Goal: Task Accomplishment & Management: Manage account settings

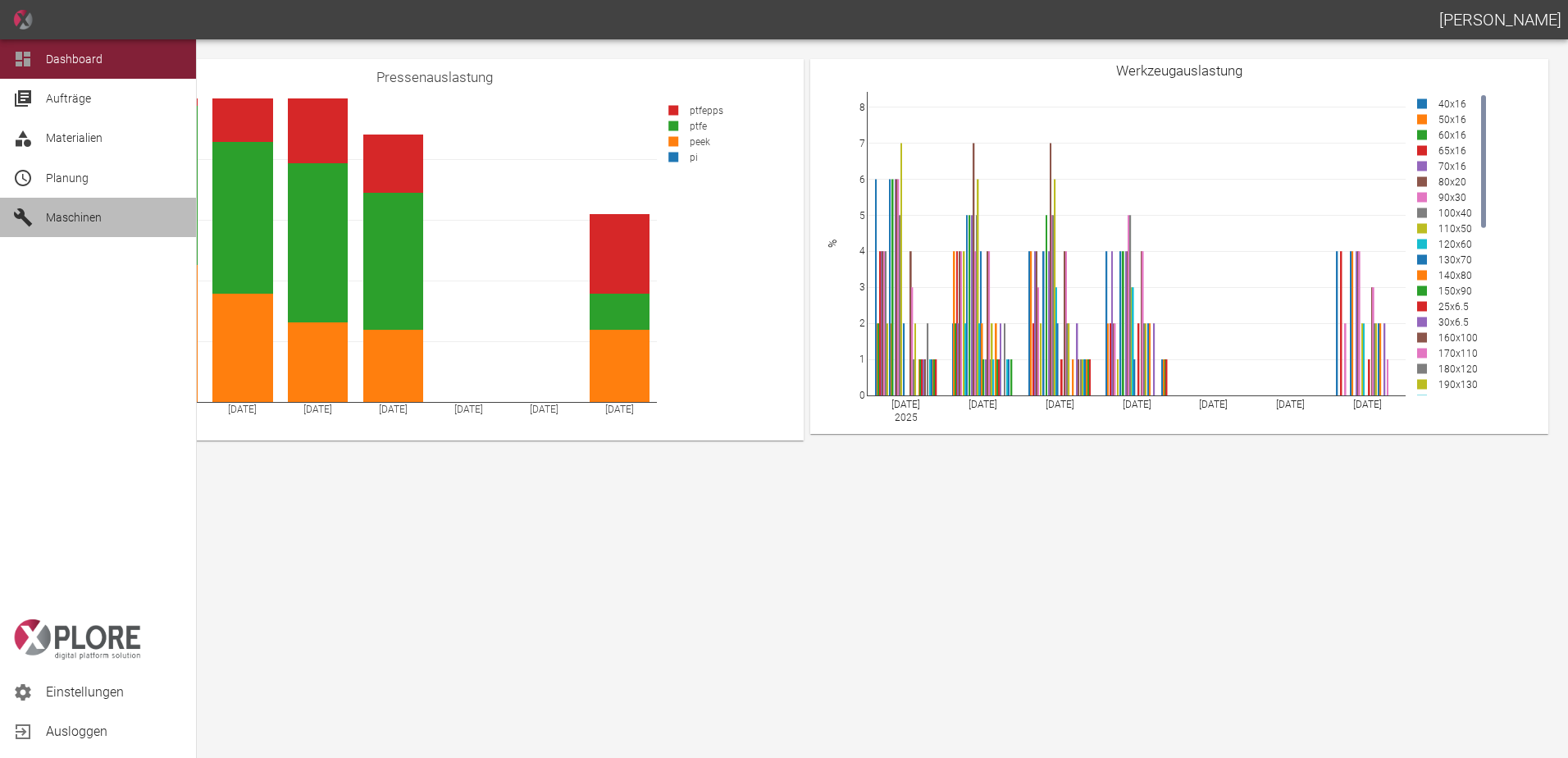
click at [70, 222] on span "Maschinen" at bounding box center [73, 216] width 56 height 13
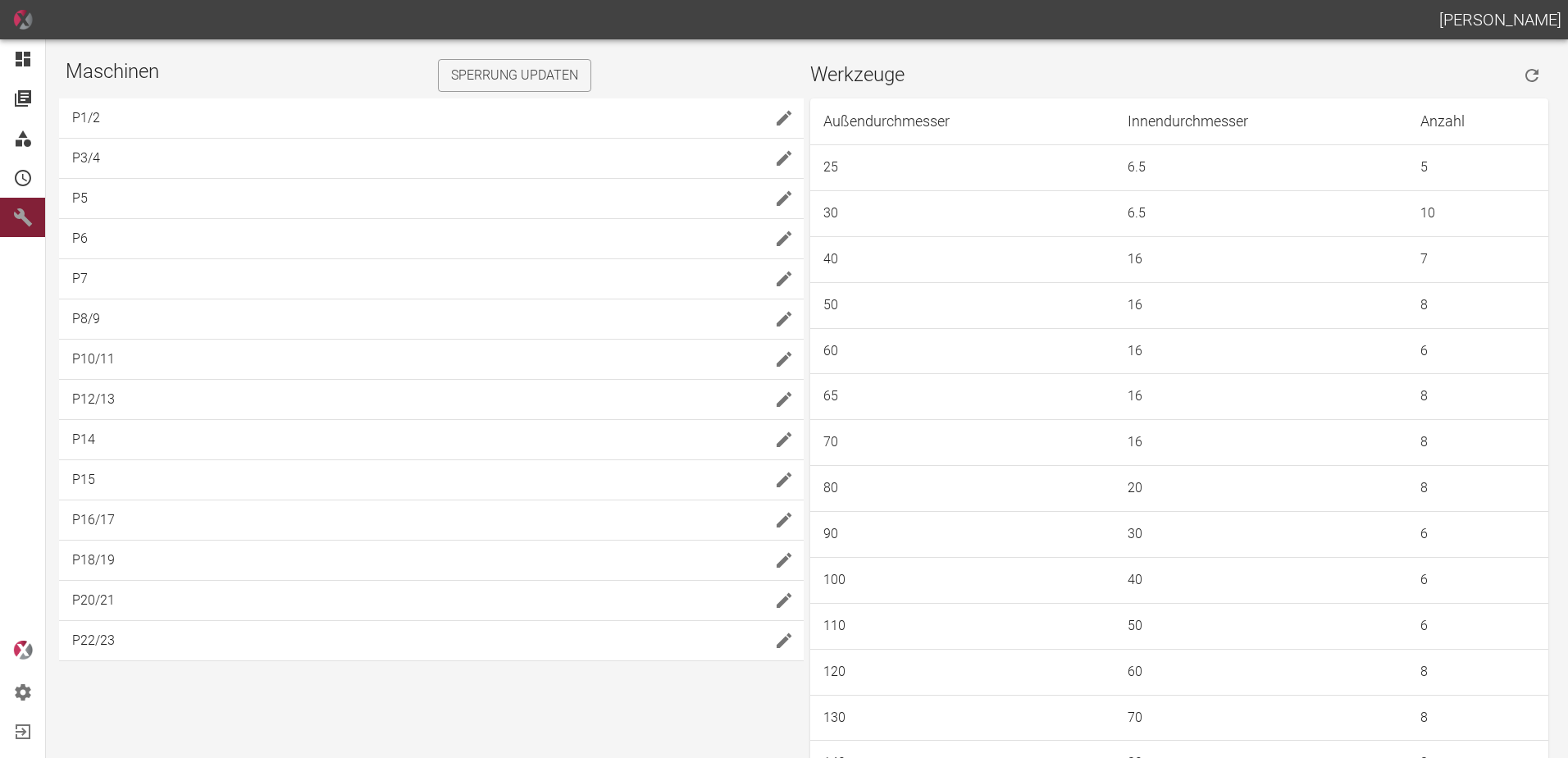
click at [777, 605] on icon "edit" at bounding box center [784, 600] width 15 height 15
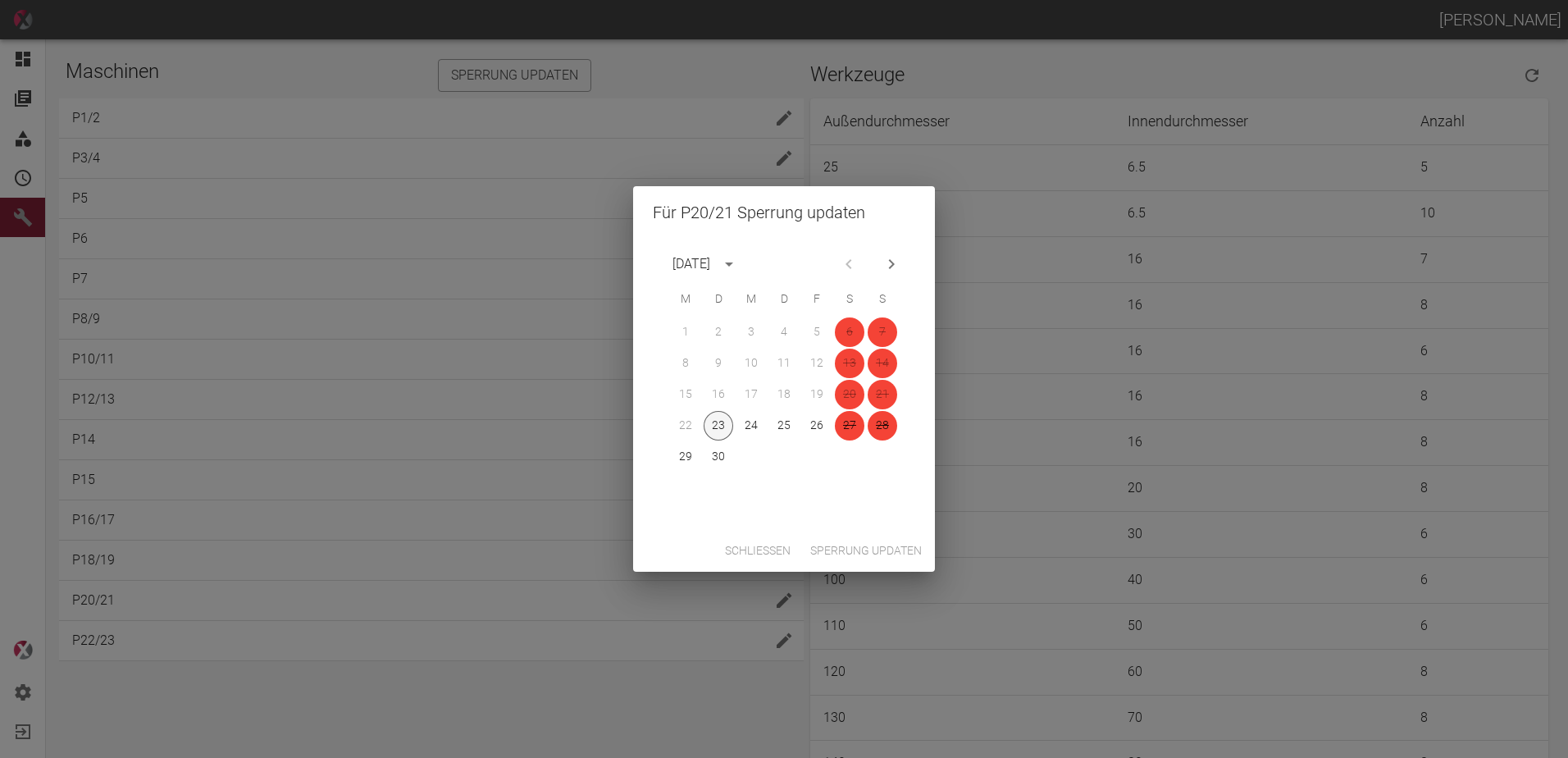
click at [719, 425] on button "23" at bounding box center [718, 426] width 29 height 29
click at [748, 425] on button "24" at bounding box center [751, 426] width 29 height 29
click at [788, 425] on button "25" at bounding box center [784, 426] width 29 height 29
click at [812, 432] on button "26" at bounding box center [817, 426] width 29 height 29
click at [681, 461] on button "29" at bounding box center [686, 457] width 29 height 29
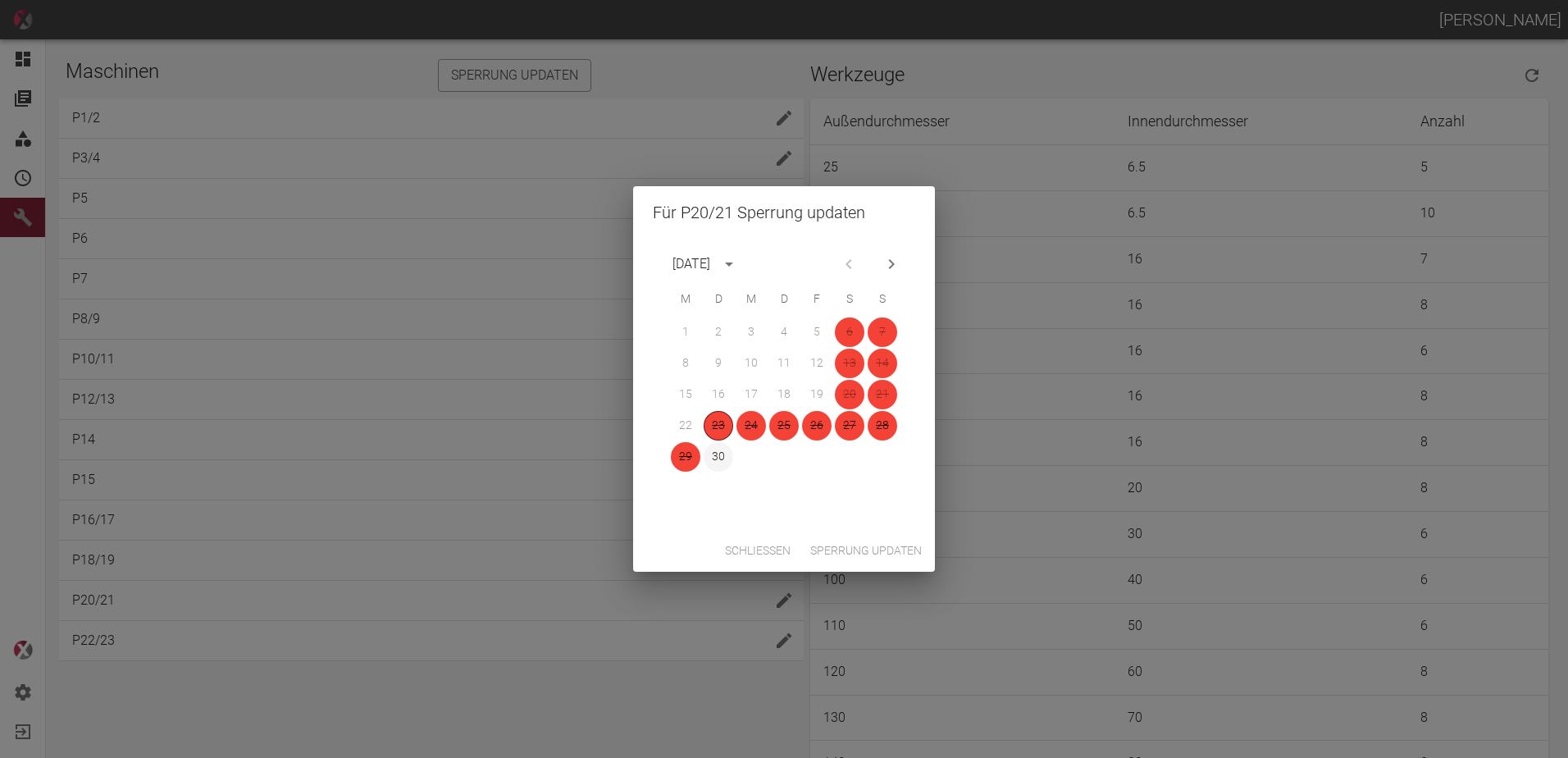
click at [713, 462] on button "30" at bounding box center [718, 457] width 29 height 29
click at [848, 549] on button "Sperrung updaten" at bounding box center [866, 550] width 125 height 30
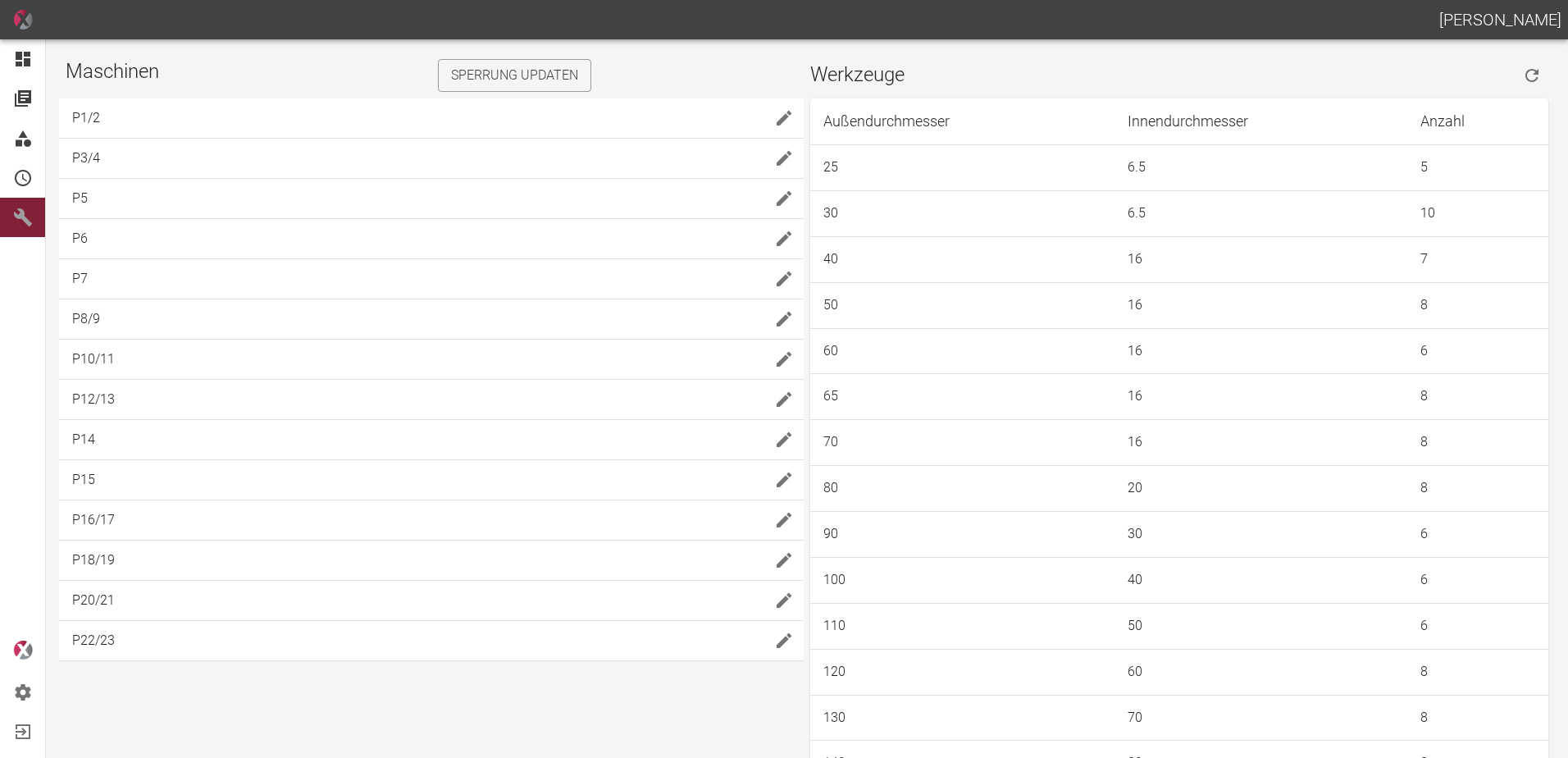
click at [784, 599] on icon "edit" at bounding box center [784, 600] width 15 height 15
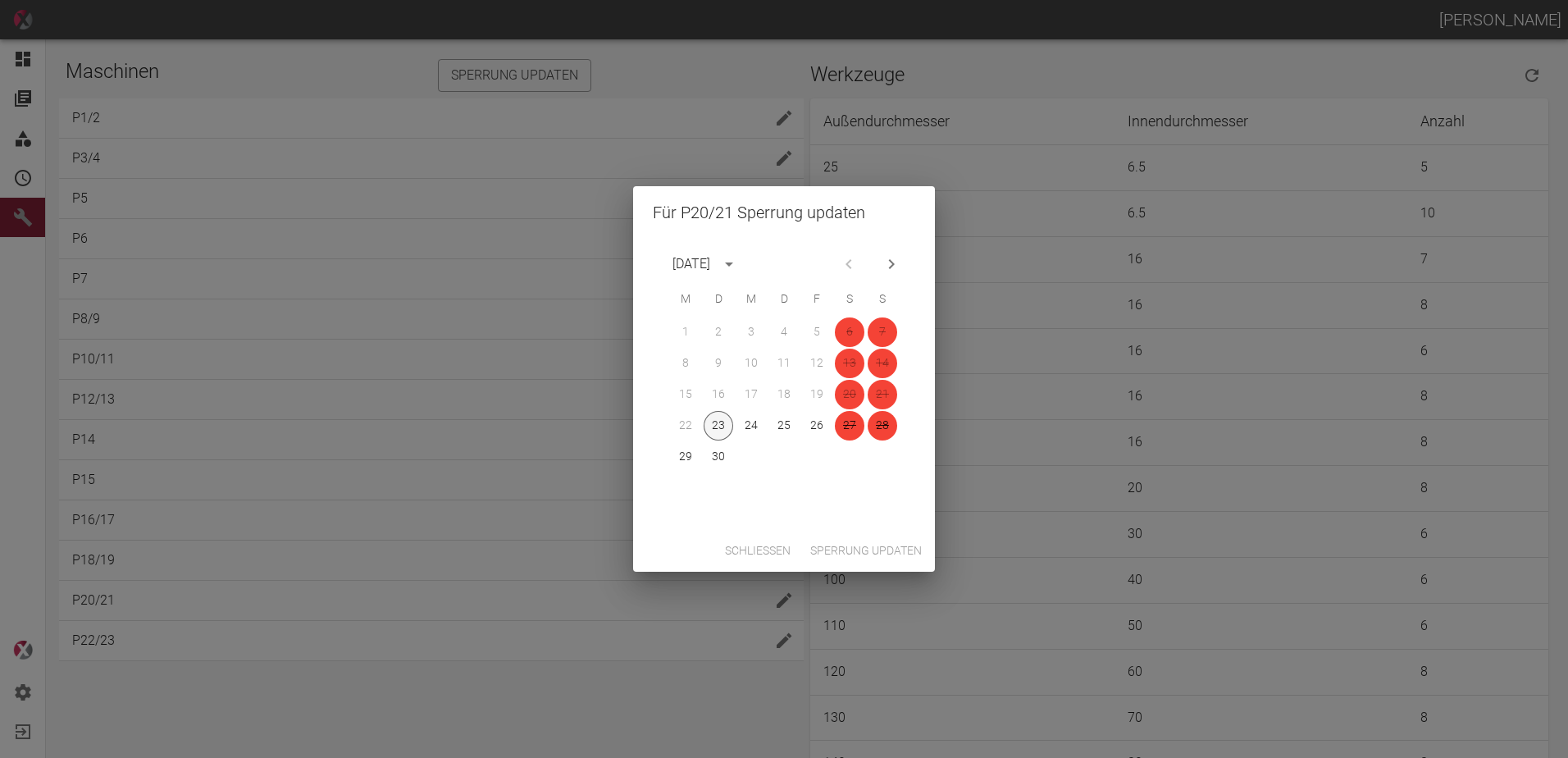
click at [721, 423] on button "23" at bounding box center [718, 426] width 29 height 29
click at [756, 429] on button "24" at bounding box center [751, 426] width 29 height 29
click at [781, 428] on button "25" at bounding box center [784, 426] width 29 height 29
click at [814, 425] on button "26" at bounding box center [817, 426] width 29 height 29
drag, startPoint x: 685, startPoint y: 450, endPoint x: 693, endPoint y: 456, distance: 10.0
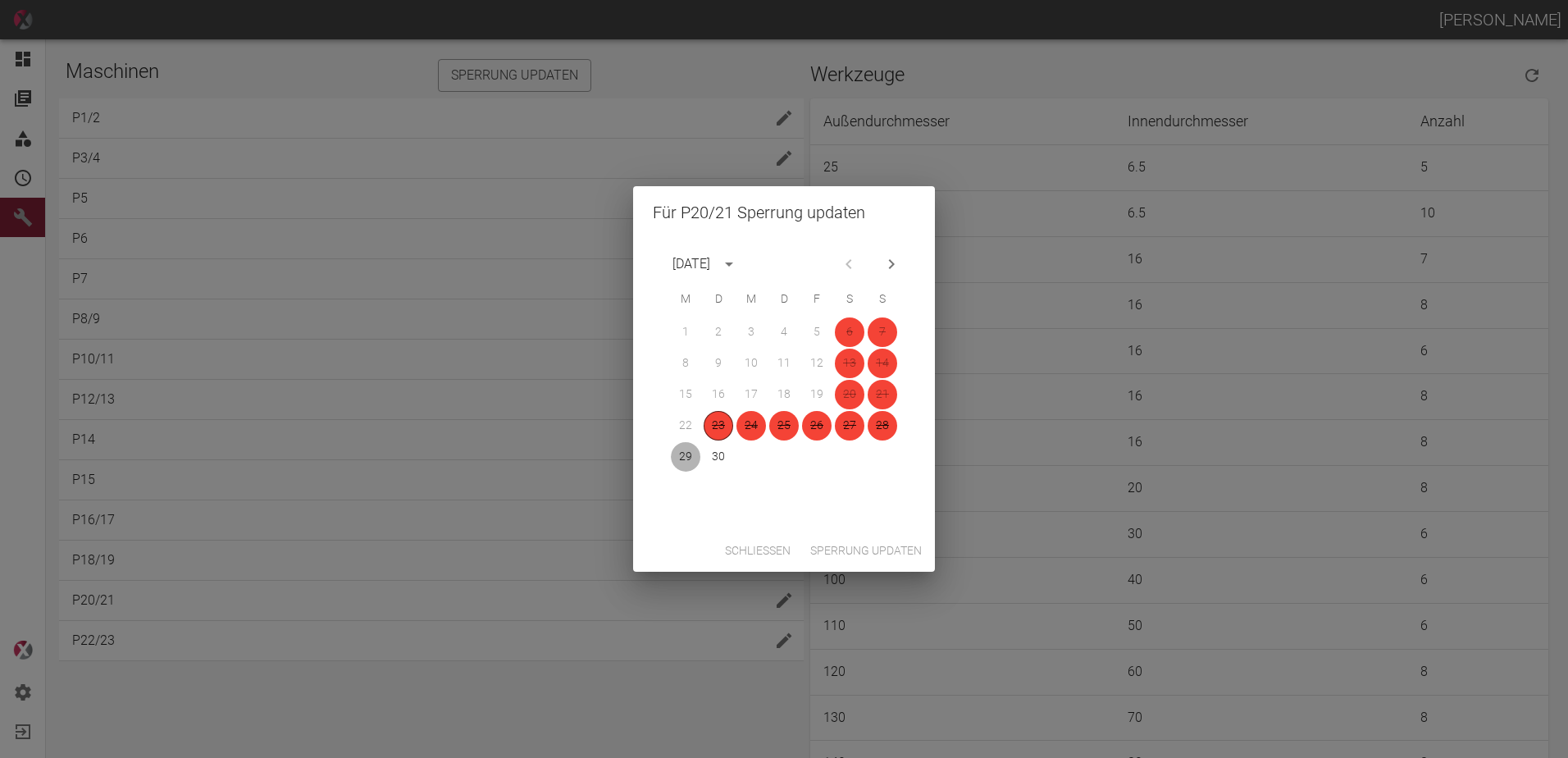
click at [686, 452] on button "29" at bounding box center [686, 457] width 29 height 29
click at [719, 453] on button "30" at bounding box center [718, 457] width 29 height 29
click at [872, 542] on button "Sperrung updaten" at bounding box center [866, 550] width 125 height 30
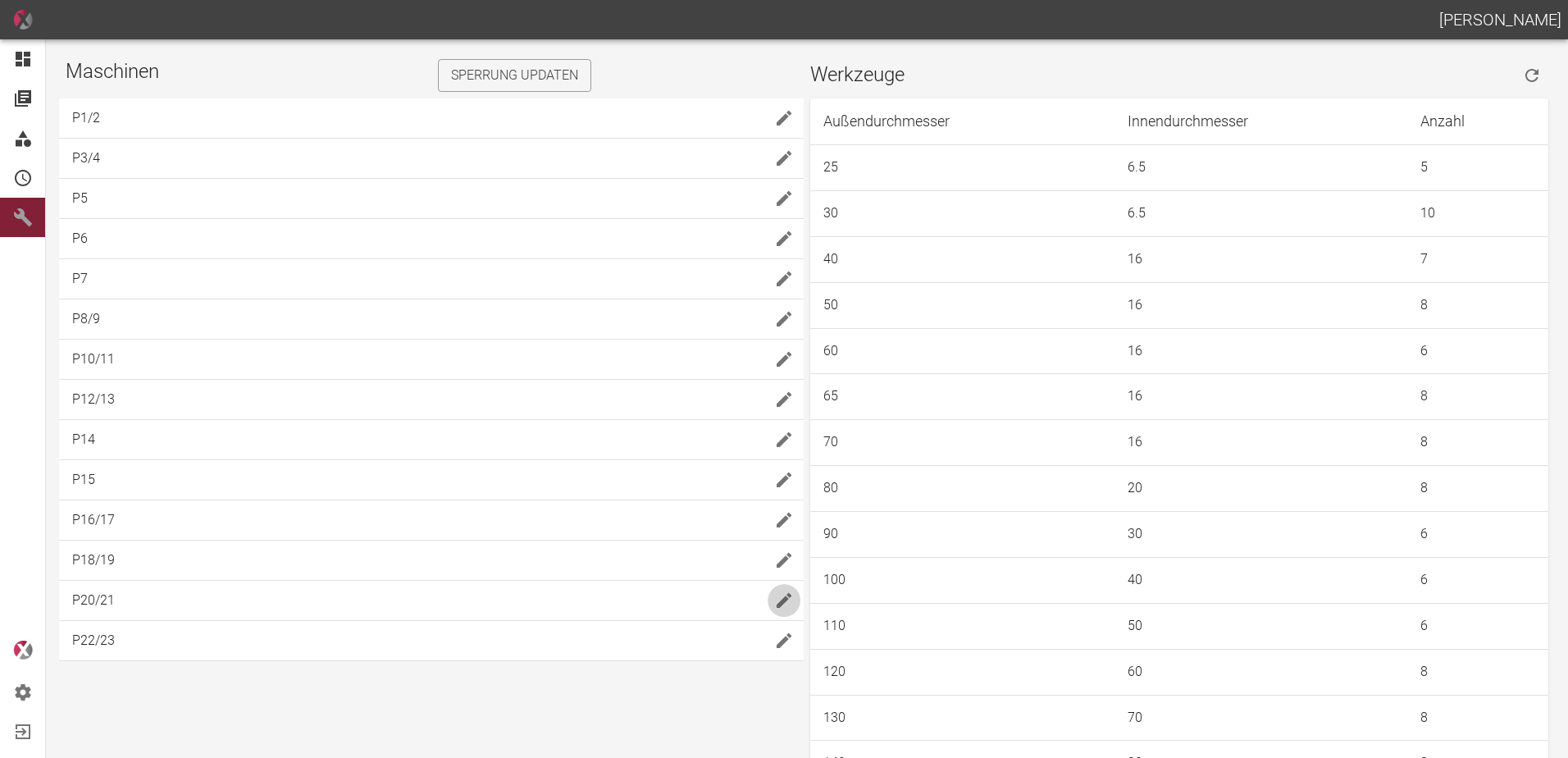
click at [781, 600] on icon "edit" at bounding box center [784, 600] width 15 height 15
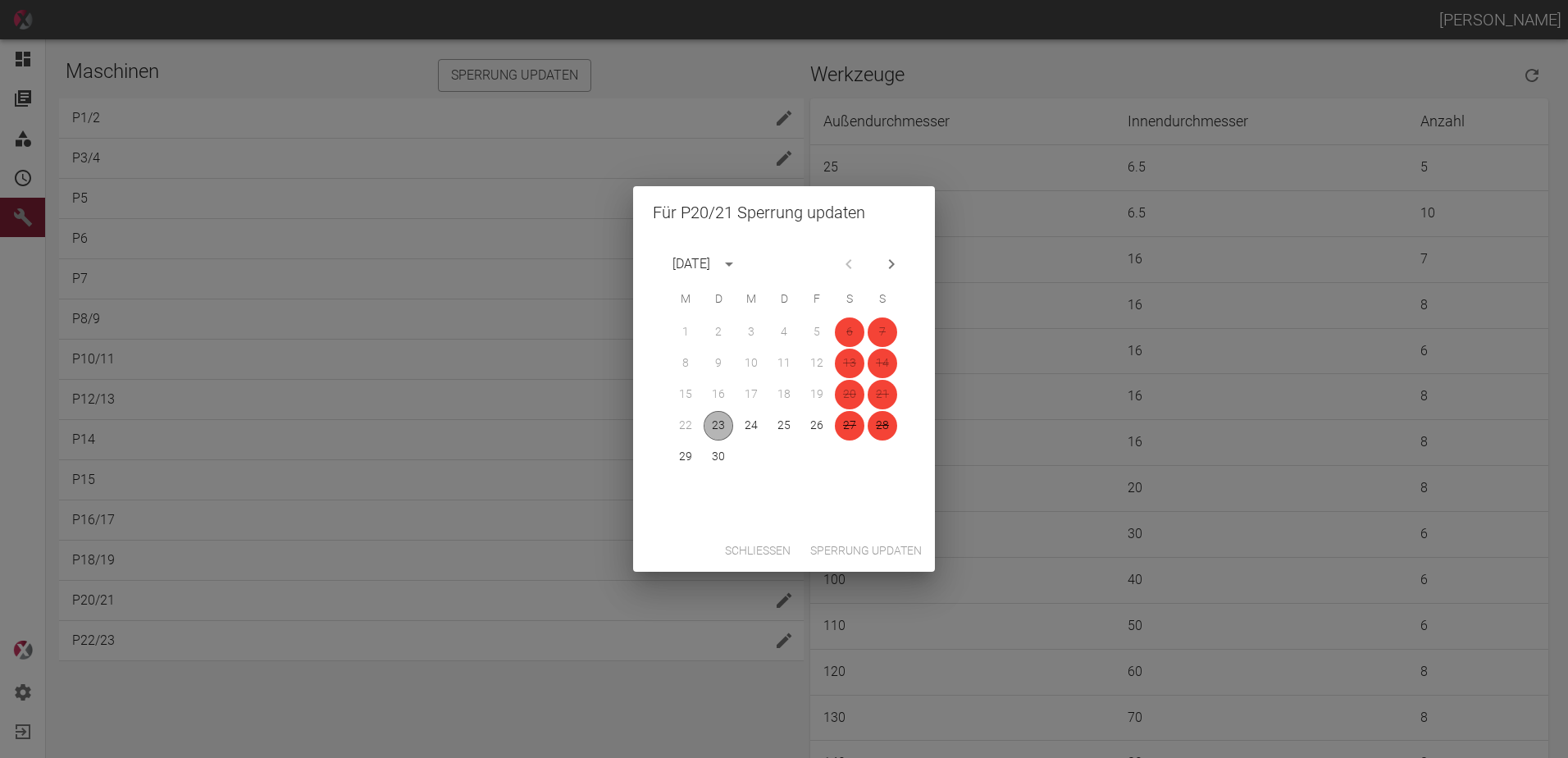
click at [725, 417] on button "23" at bounding box center [718, 426] width 29 height 29
click at [753, 422] on button "24" at bounding box center [751, 426] width 29 height 29
click at [778, 423] on button "25" at bounding box center [784, 426] width 29 height 29
click at [810, 427] on button "26" at bounding box center [817, 426] width 29 height 29
click at [683, 459] on button "29" at bounding box center [686, 457] width 29 height 29
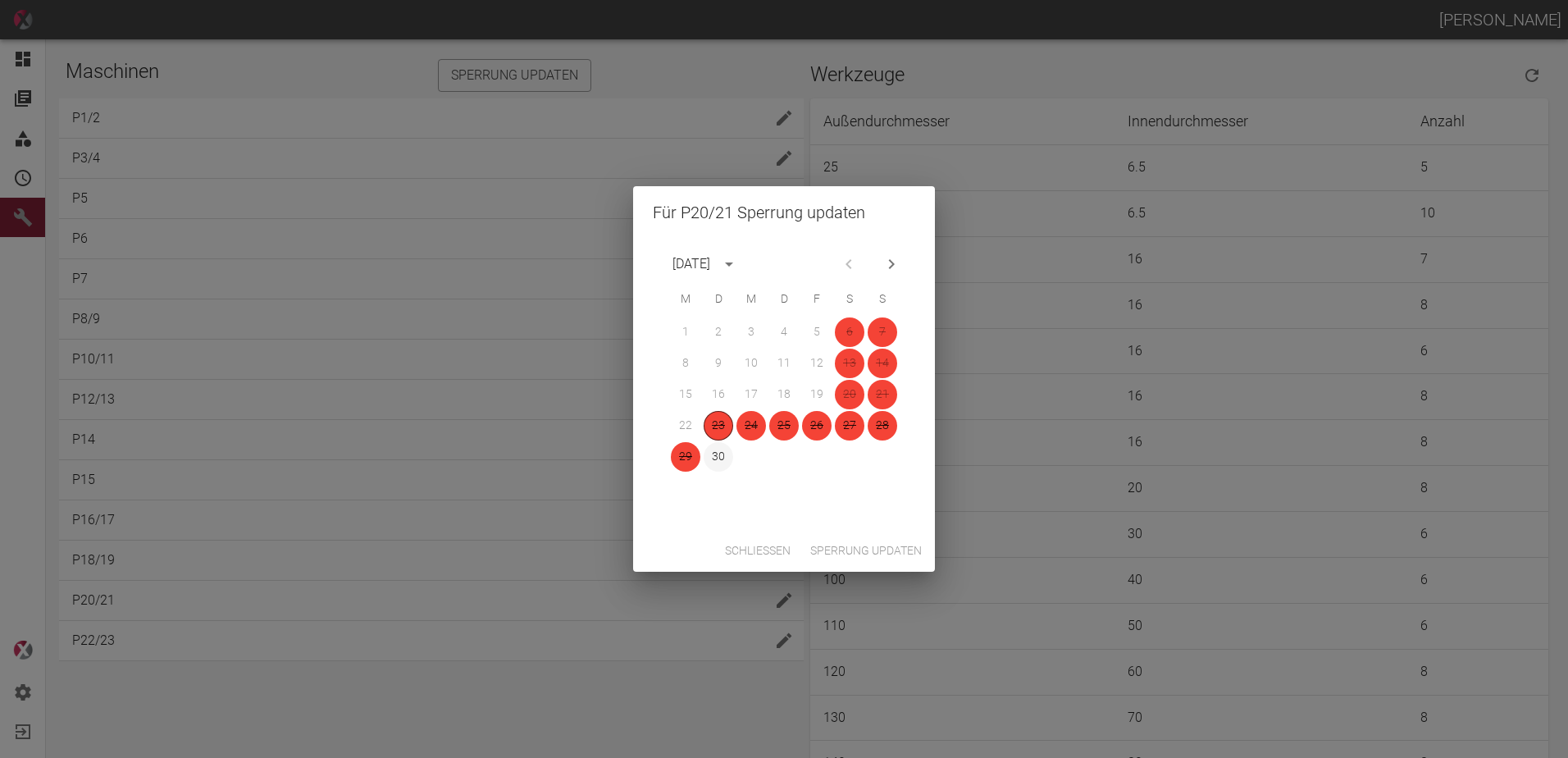
click at [711, 465] on button "30" at bounding box center [718, 457] width 29 height 29
click at [723, 455] on button "30" at bounding box center [718, 457] width 29 height 29
click at [716, 453] on button "30" at bounding box center [718, 457] width 29 height 29
click at [884, 547] on button "Sperrung updaten" at bounding box center [866, 550] width 125 height 30
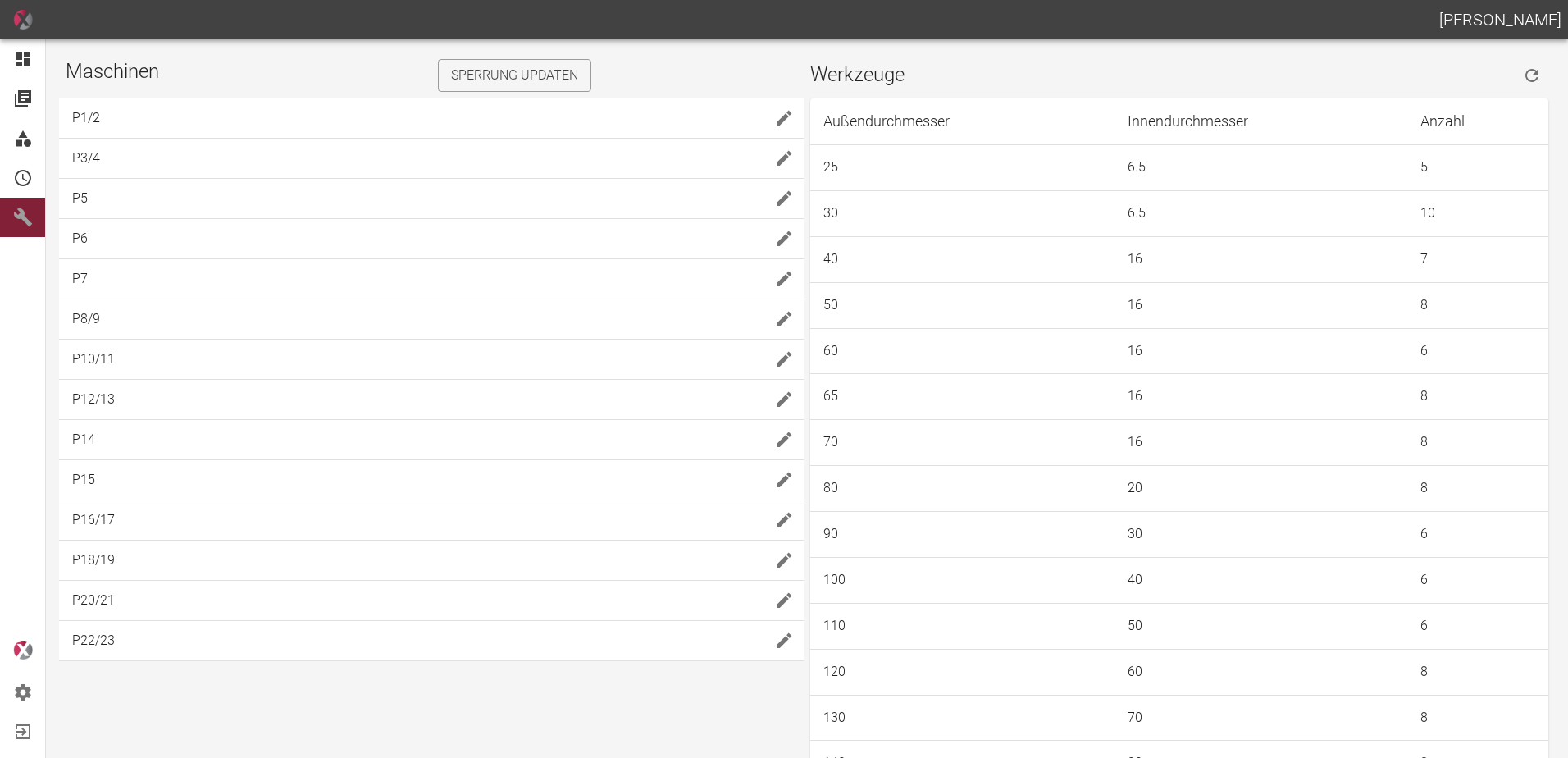
click at [779, 599] on icon "edit" at bounding box center [784, 600] width 19 height 19
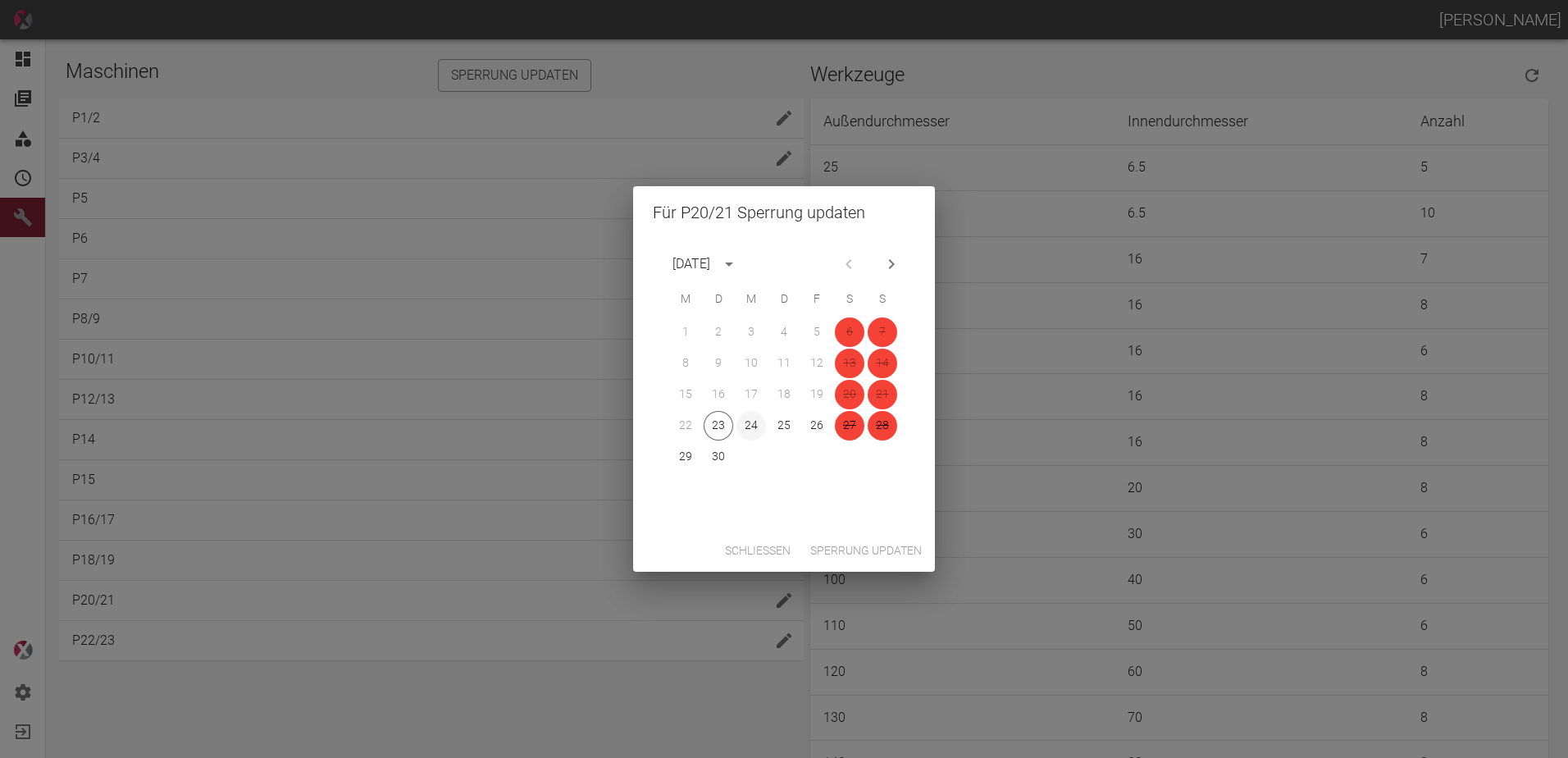
click at [749, 422] on button "24" at bounding box center [751, 426] width 29 height 29
click at [780, 417] on button "25" at bounding box center [784, 426] width 29 height 29
click at [817, 425] on button "26" at bounding box center [817, 426] width 29 height 29
click at [857, 551] on button "Sperrung updaten" at bounding box center [866, 550] width 125 height 30
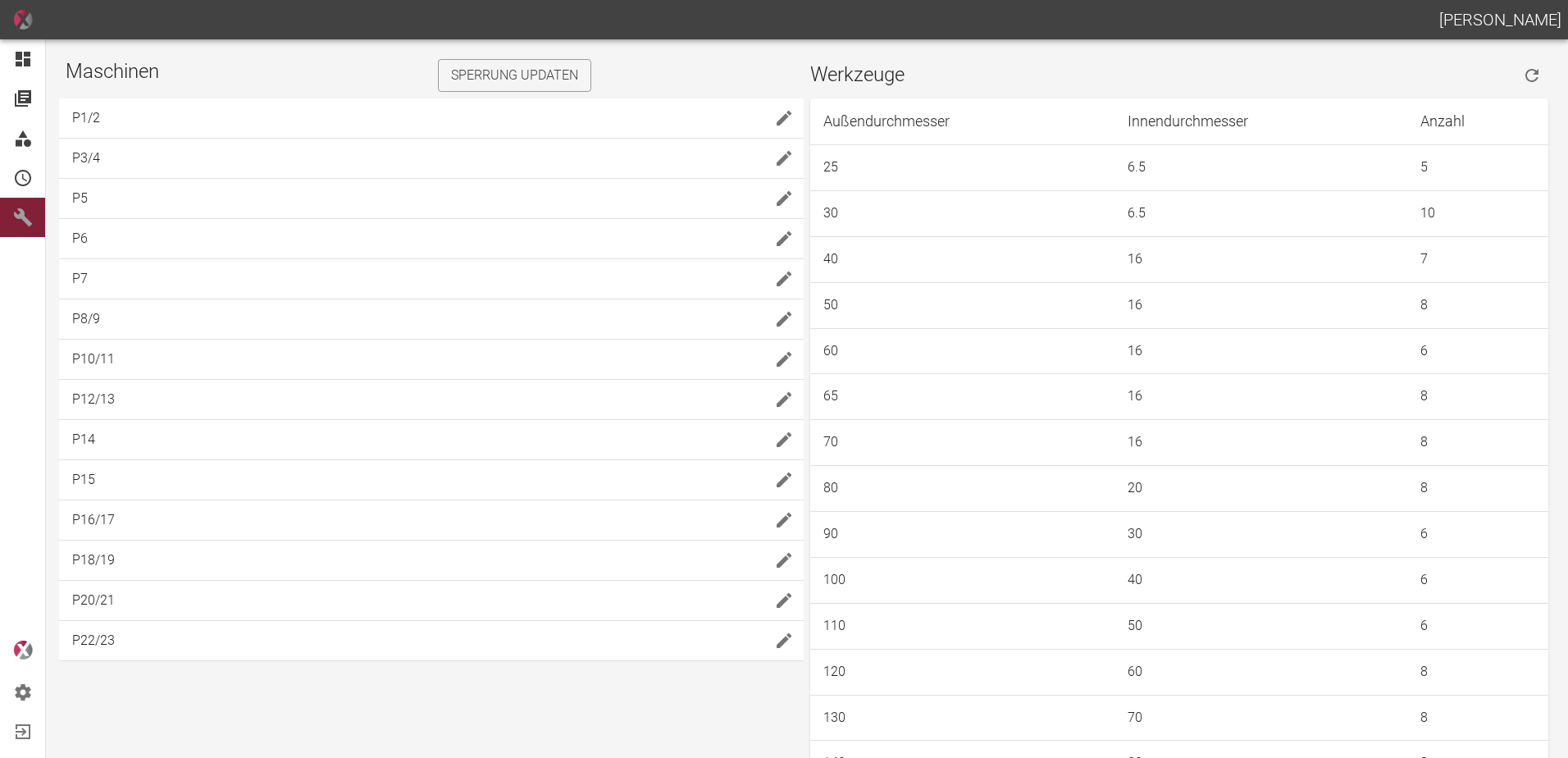
click at [783, 598] on icon "edit" at bounding box center [784, 600] width 15 height 15
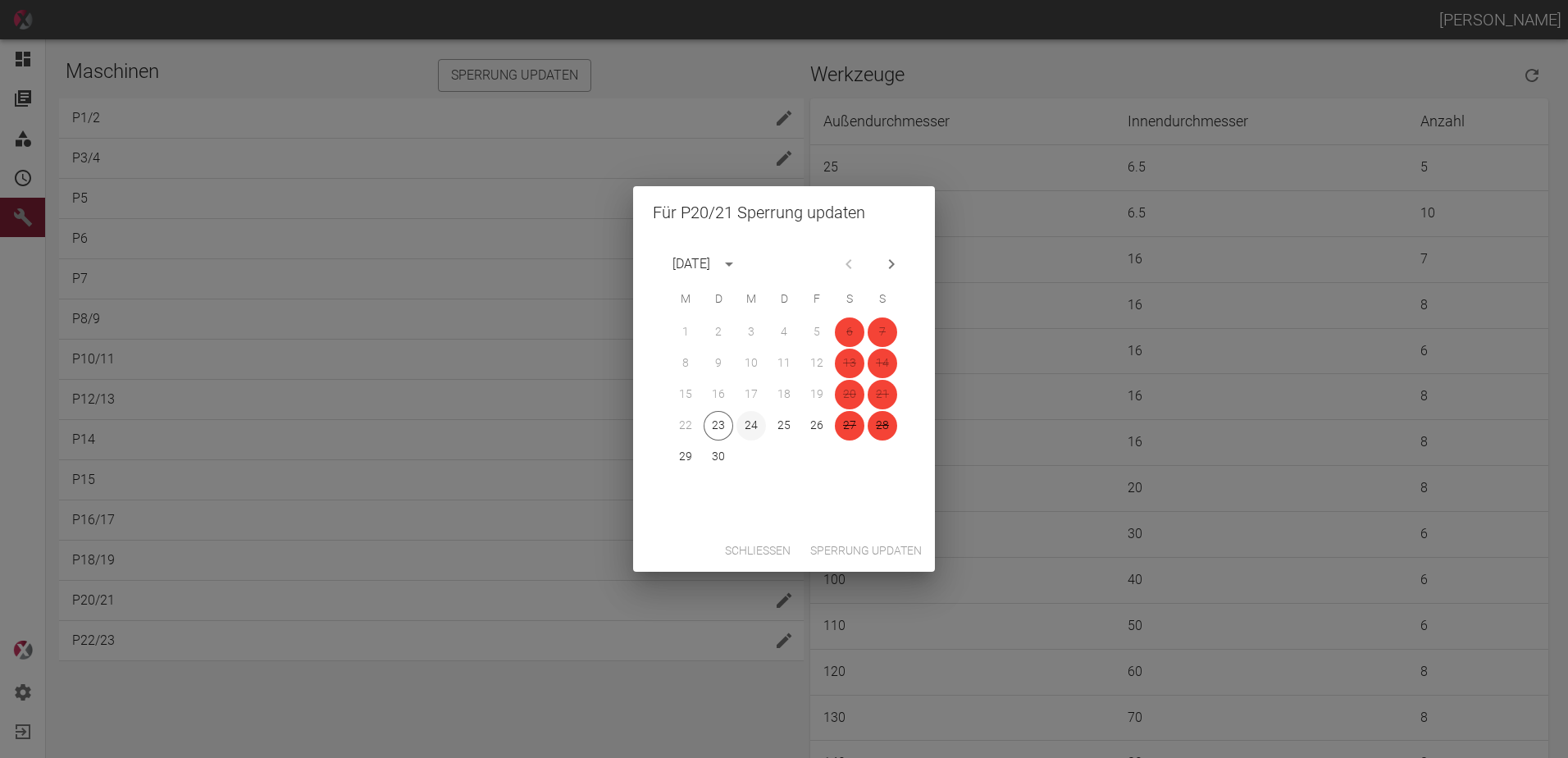
click at [762, 425] on button "24" at bounding box center [751, 426] width 29 height 29
click at [791, 423] on button "25" at bounding box center [784, 426] width 29 height 29
click at [812, 424] on button "26" at bounding box center [817, 426] width 29 height 29
click at [852, 547] on button "Sperrung updaten" at bounding box center [866, 550] width 125 height 30
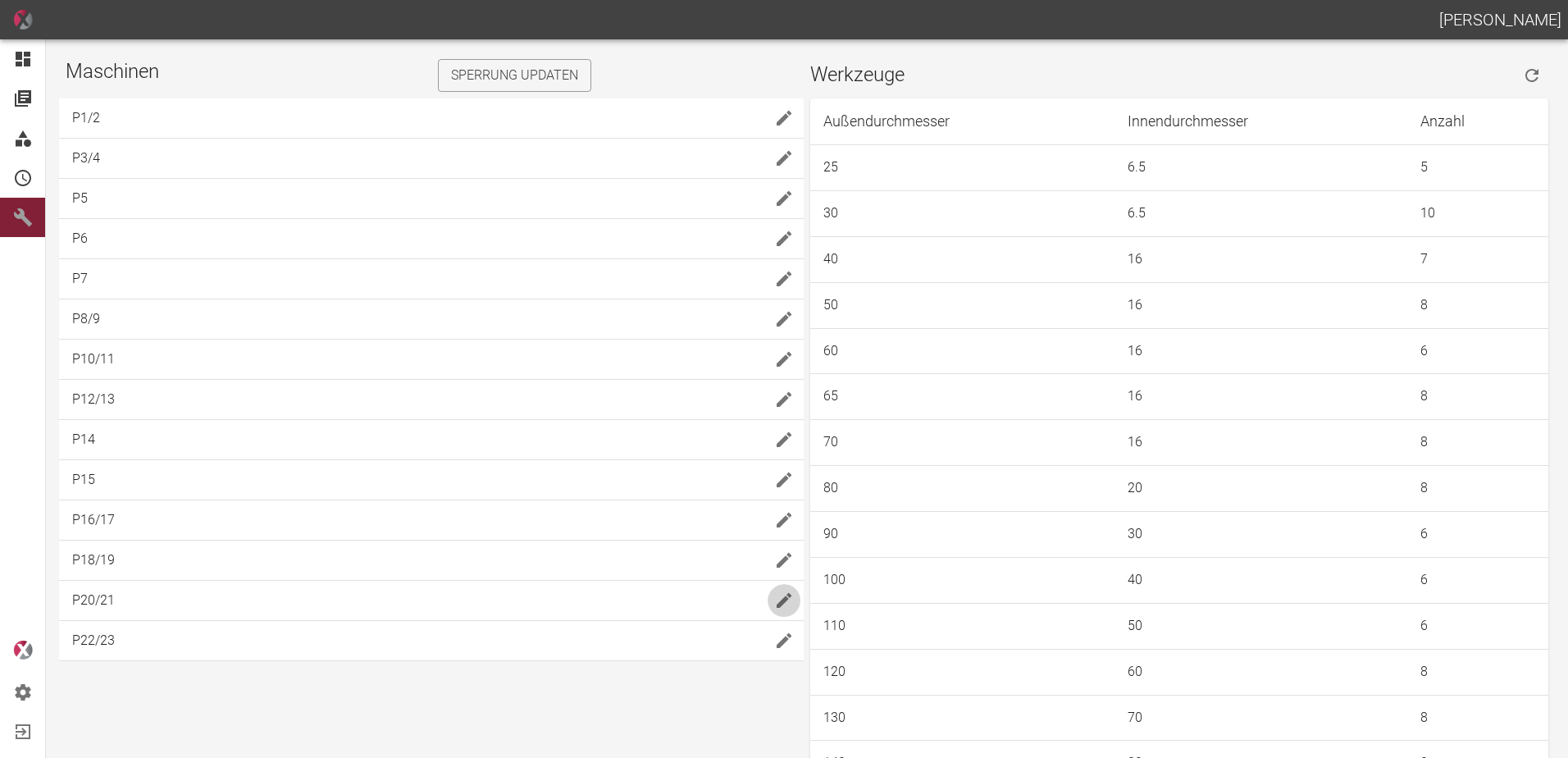
click at [783, 593] on icon "edit" at bounding box center [784, 600] width 19 height 19
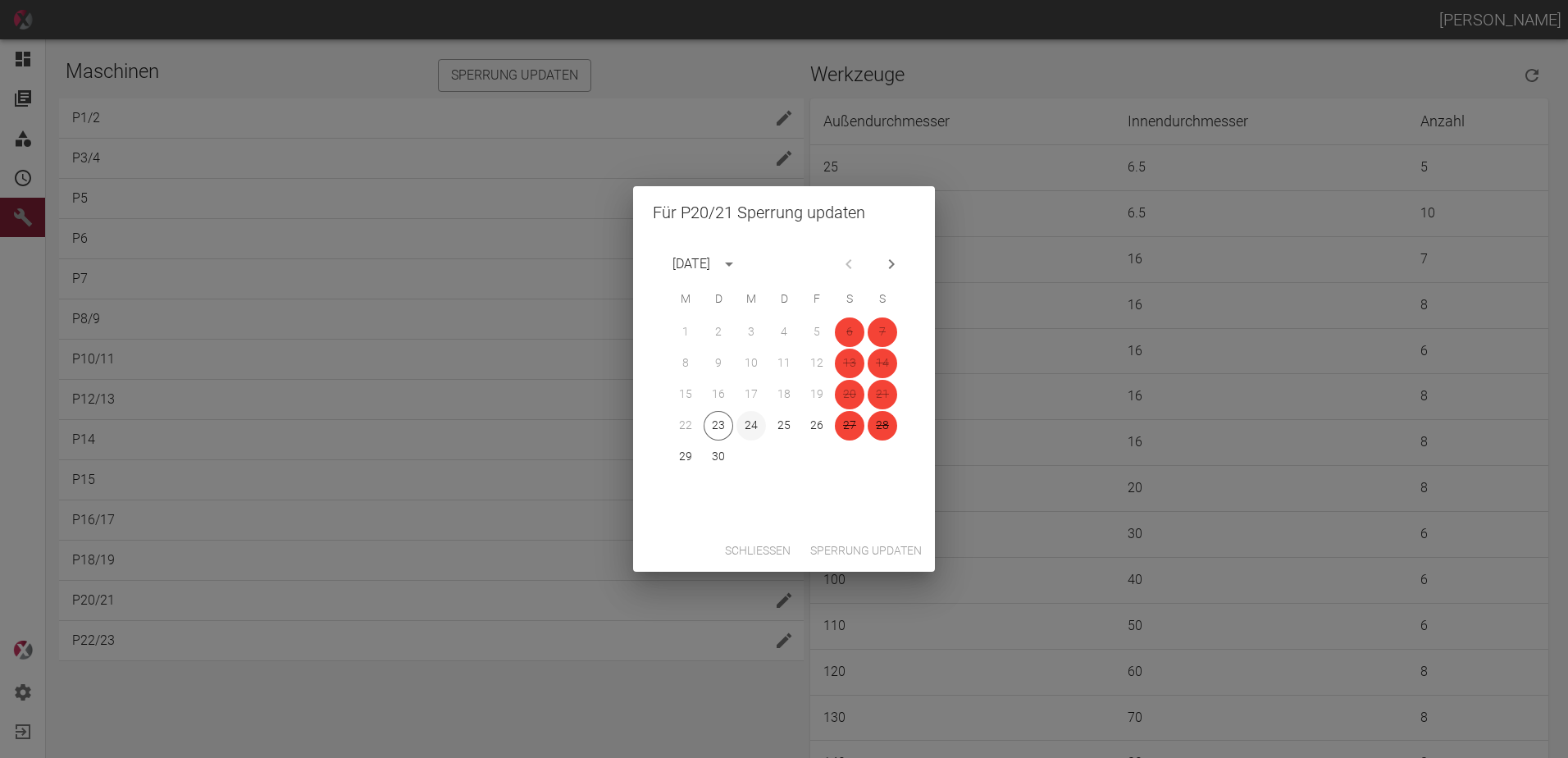
click at [759, 429] on button "24" at bounding box center [751, 426] width 29 height 29
click at [781, 427] on button "25" at bounding box center [784, 426] width 29 height 29
click at [823, 423] on button "26" at bounding box center [817, 426] width 29 height 29
click at [822, 426] on button "26" at bounding box center [817, 426] width 29 height 29
click at [822, 434] on button "26" at bounding box center [817, 426] width 29 height 29
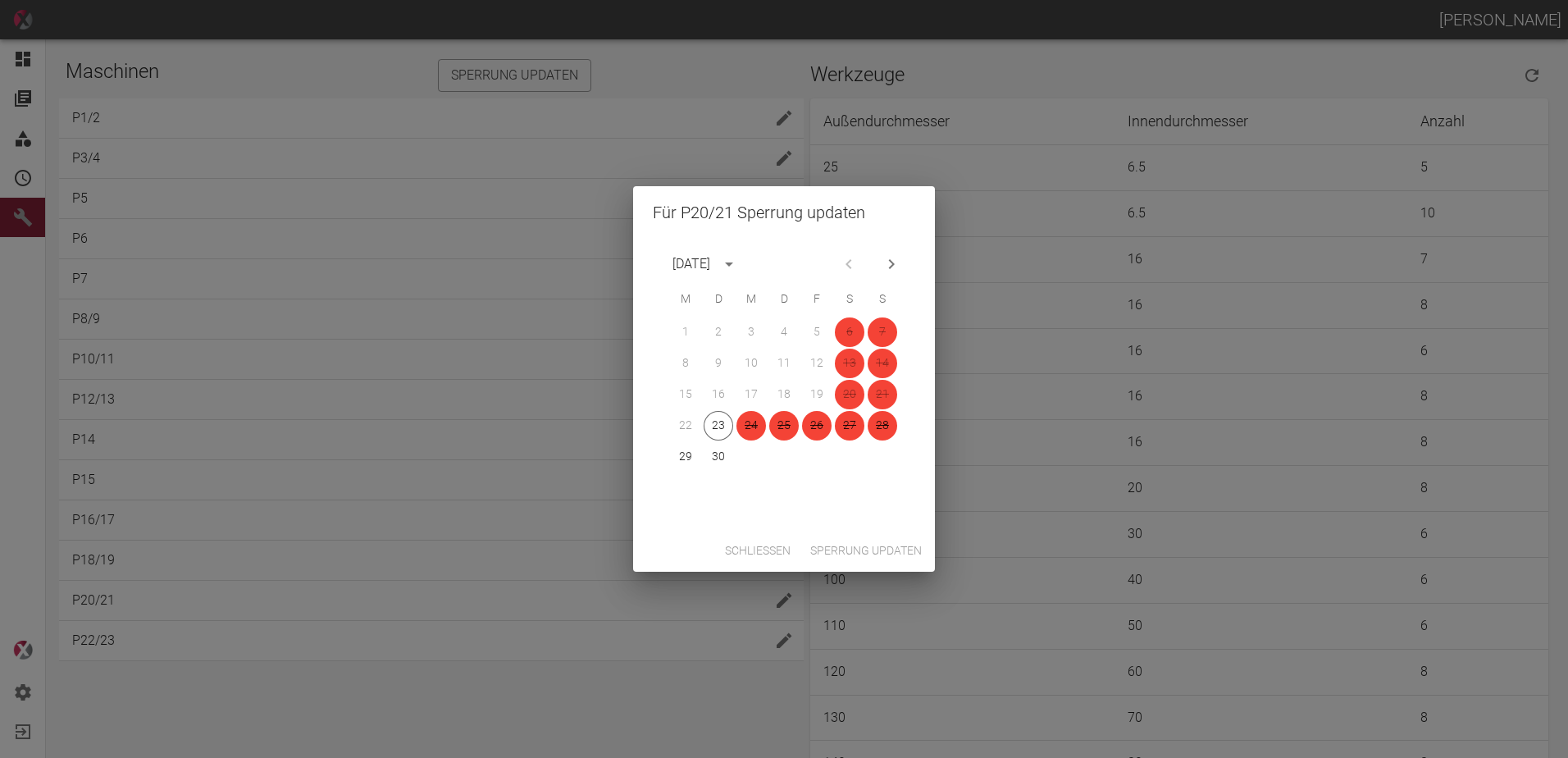
click at [864, 547] on button "Sperrung updaten" at bounding box center [866, 550] width 125 height 30
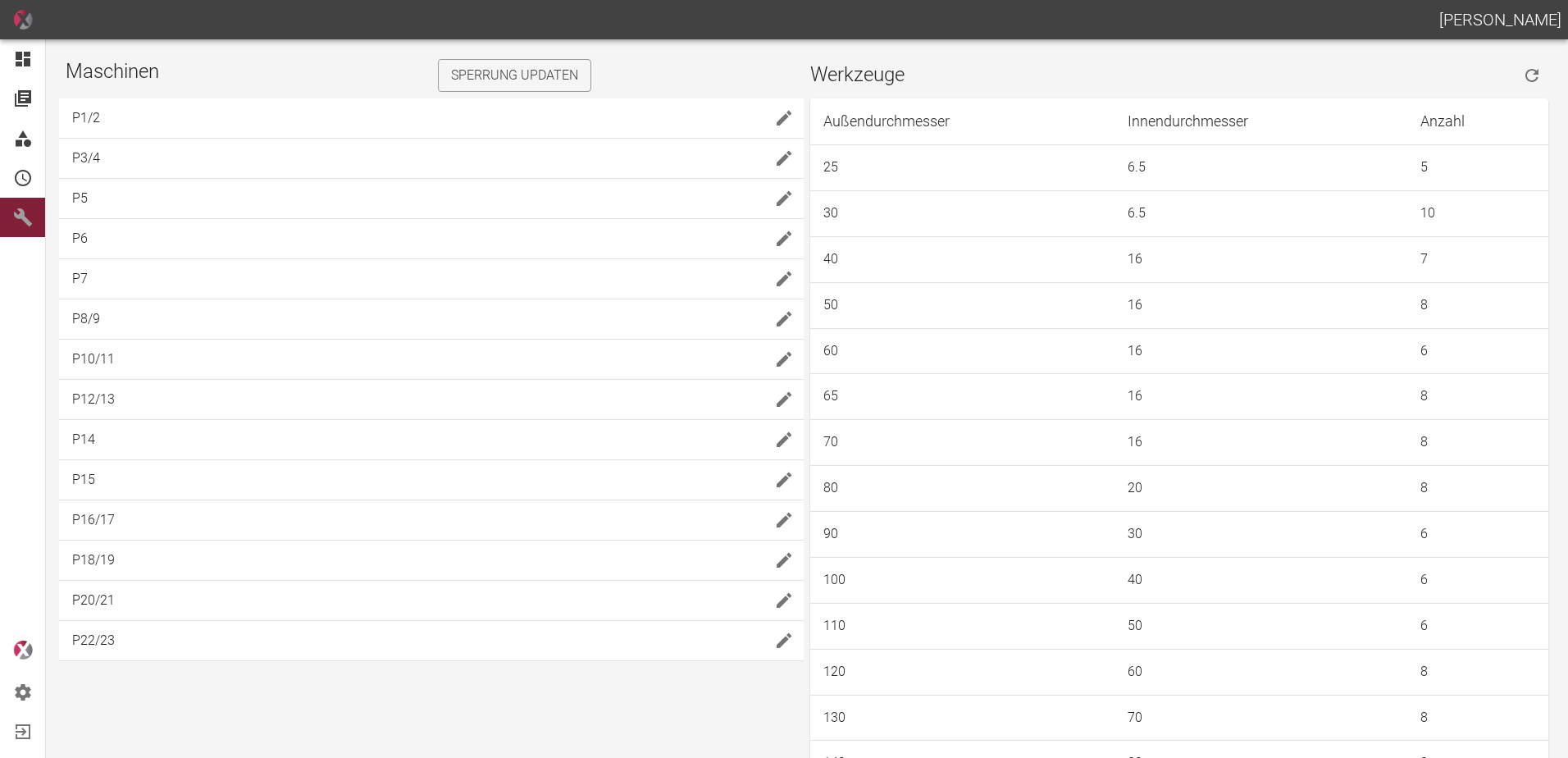
click at [776, 590] on icon "edit" at bounding box center [784, 600] width 19 height 19
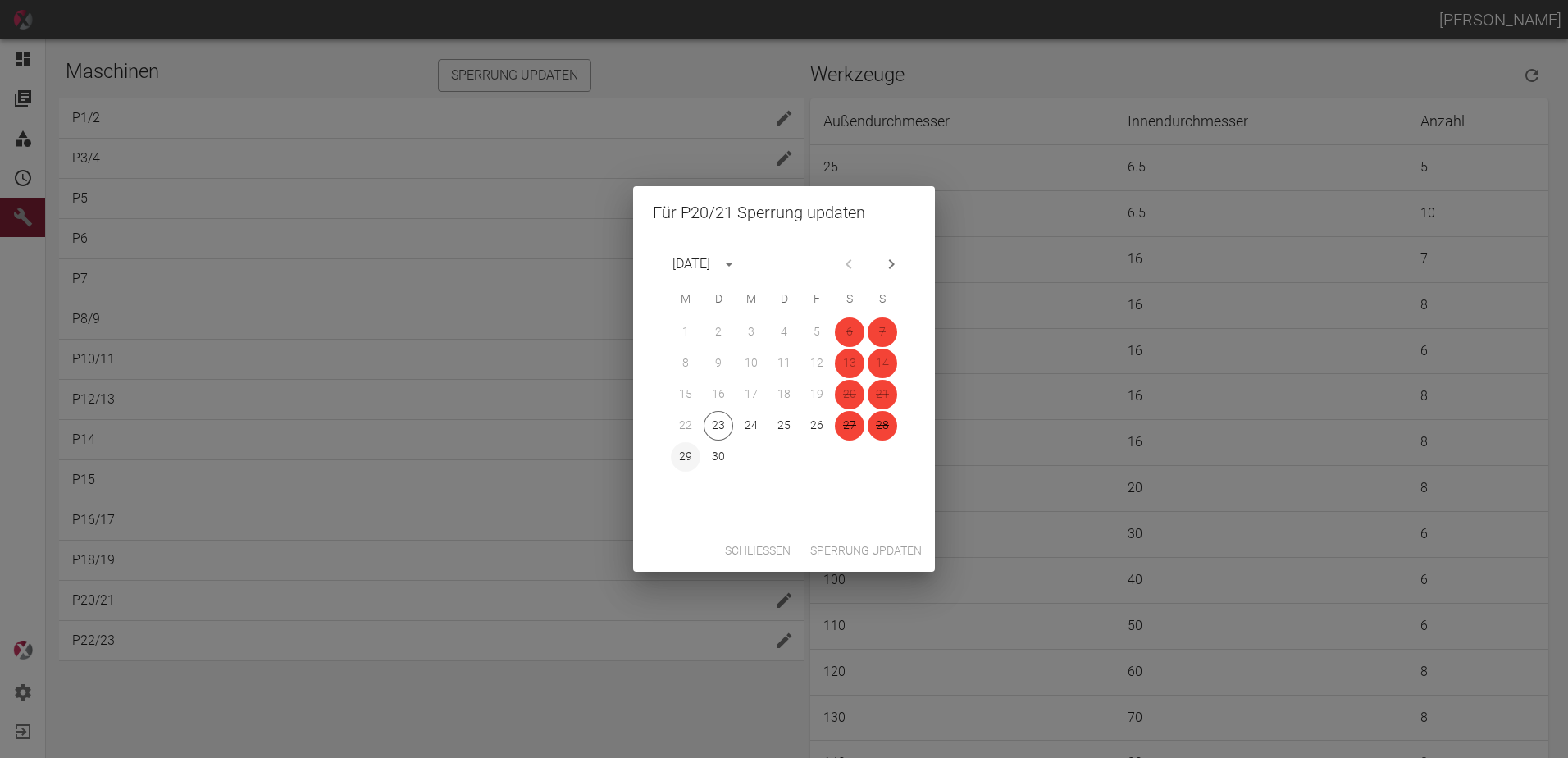
click at [688, 455] on button "29" at bounding box center [686, 457] width 29 height 29
click at [720, 464] on button "30" at bounding box center [718, 457] width 29 height 29
click at [881, 551] on button "Sperrung updaten" at bounding box center [866, 550] width 125 height 30
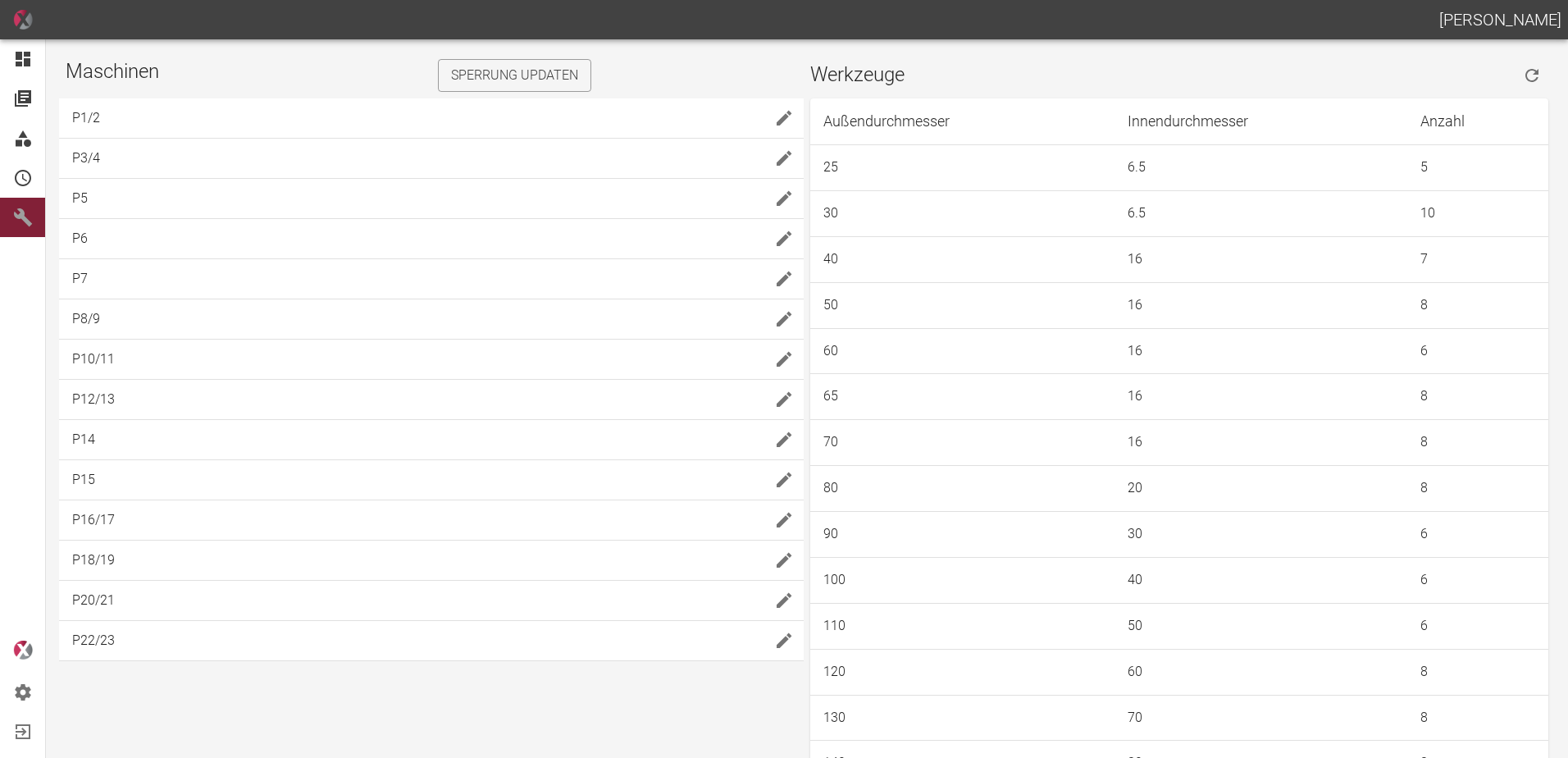
click at [784, 594] on icon "edit" at bounding box center [784, 600] width 19 height 19
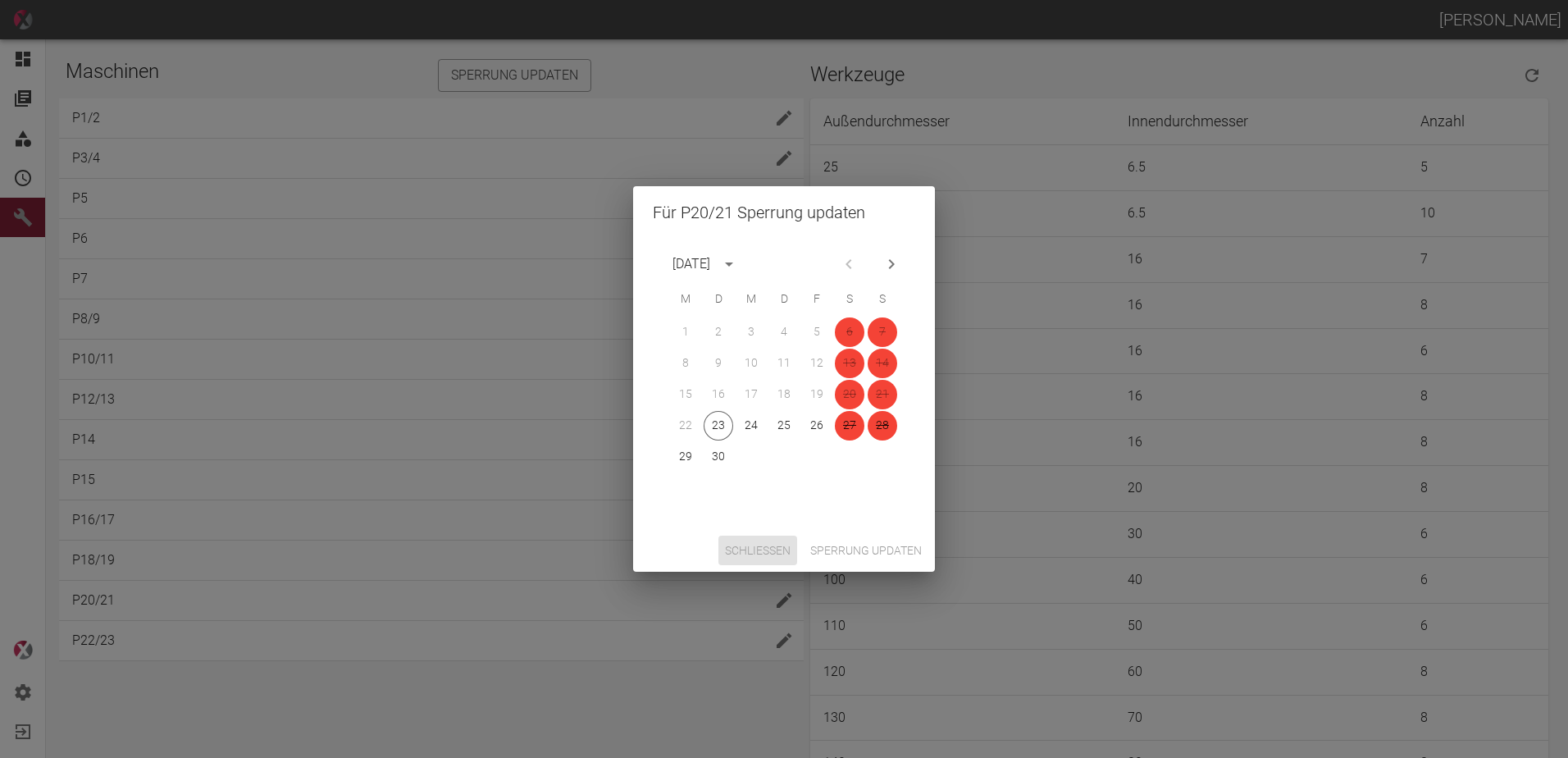
drag, startPoint x: 766, startPoint y: 547, endPoint x: 783, endPoint y: 550, distance: 17.3
click at [769, 547] on button "Schließen" at bounding box center [757, 550] width 79 height 30
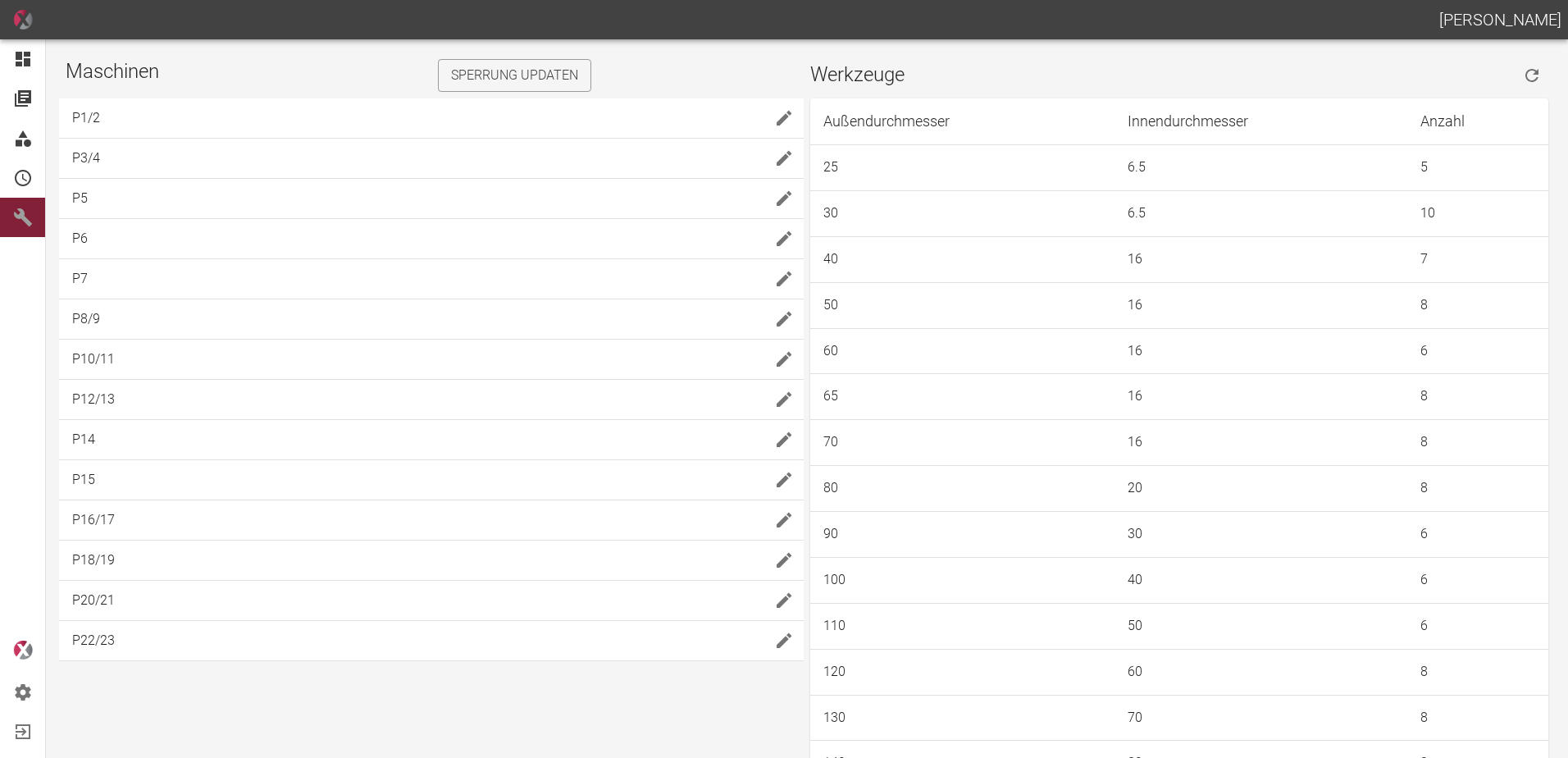
click at [527, 86] on button "Sperrung updaten" at bounding box center [515, 76] width 153 height 33
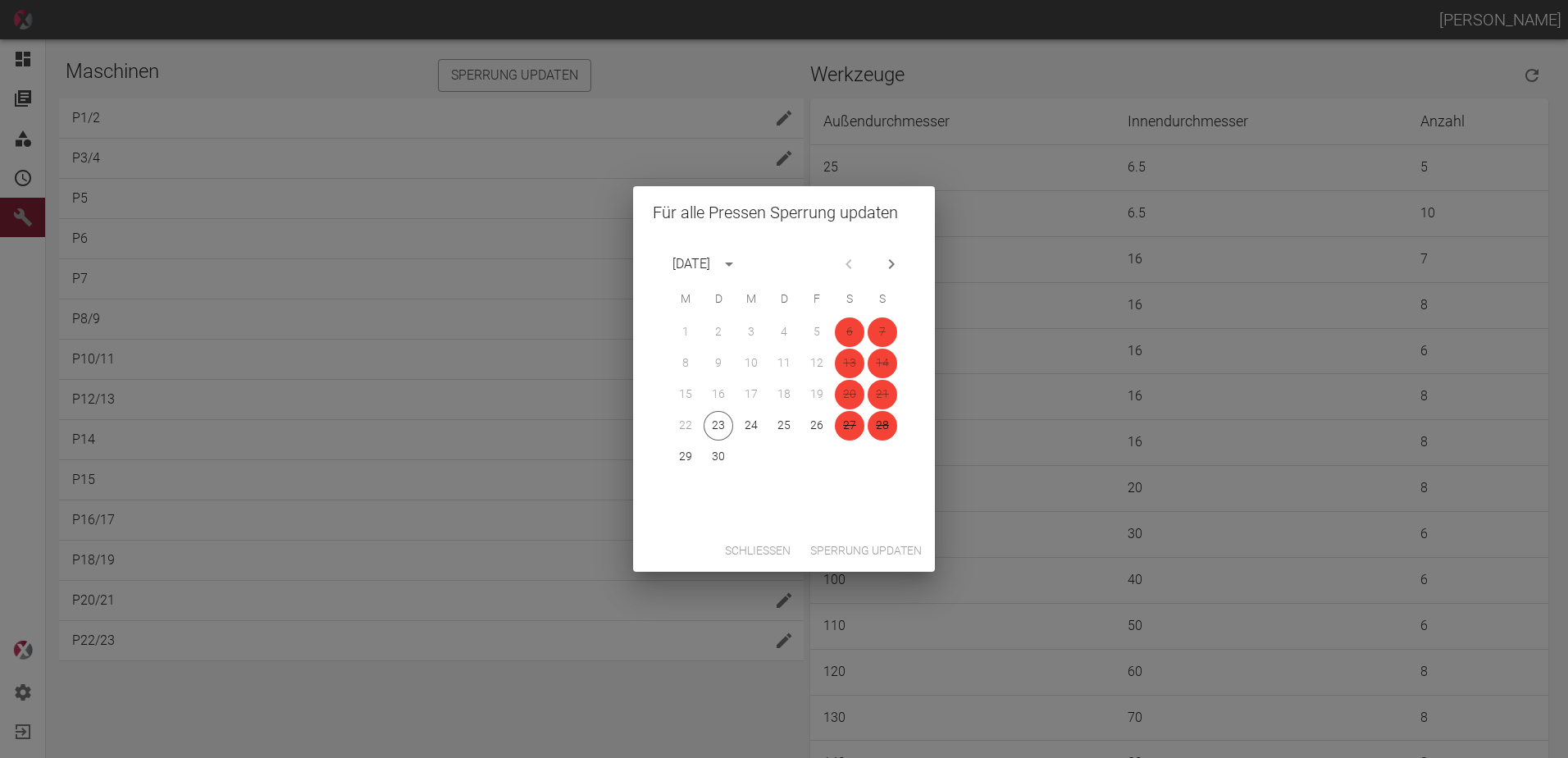
click at [754, 543] on button "Schließen" at bounding box center [757, 550] width 79 height 30
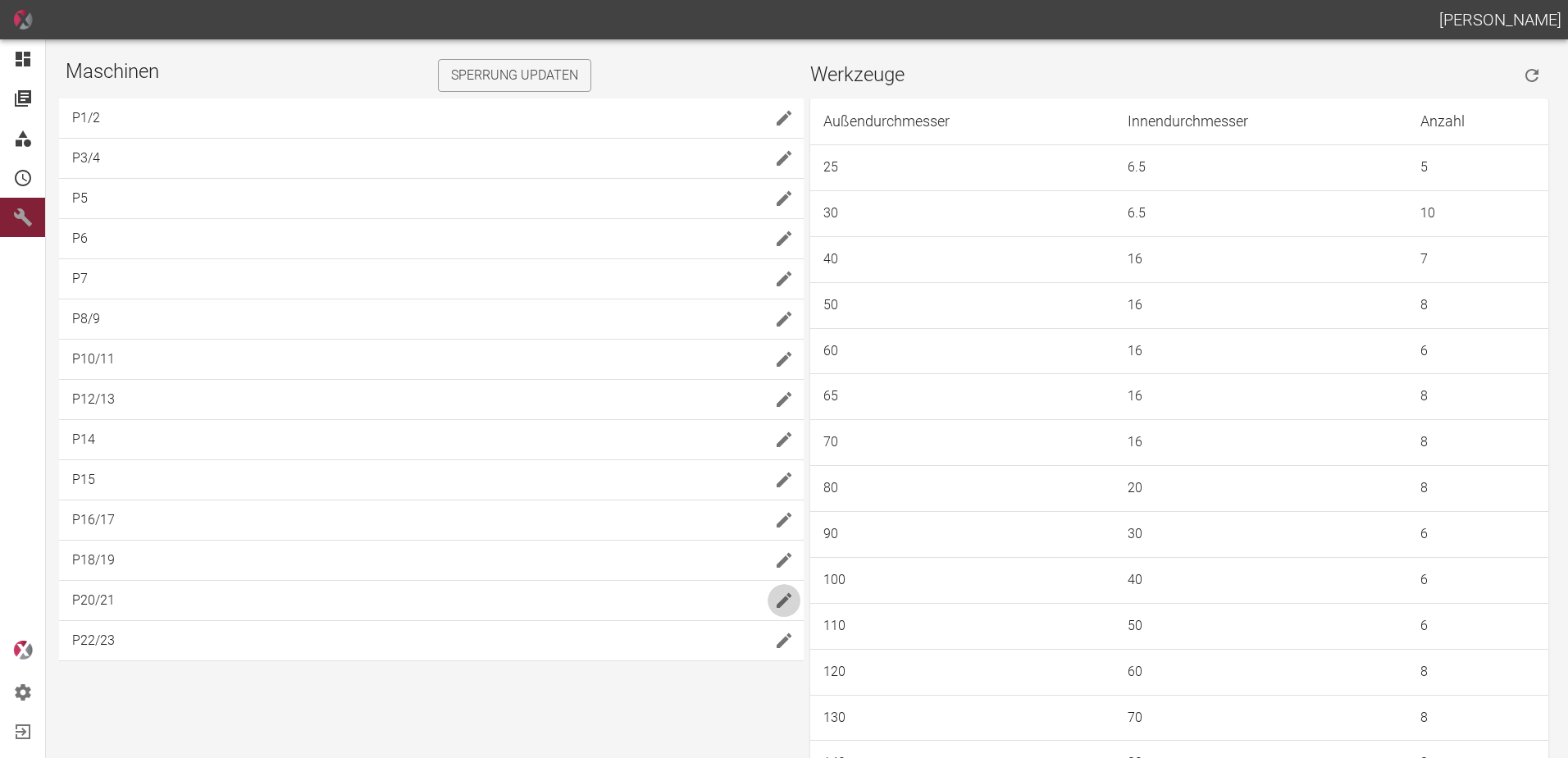
click at [775, 606] on icon "edit" at bounding box center [784, 600] width 19 height 19
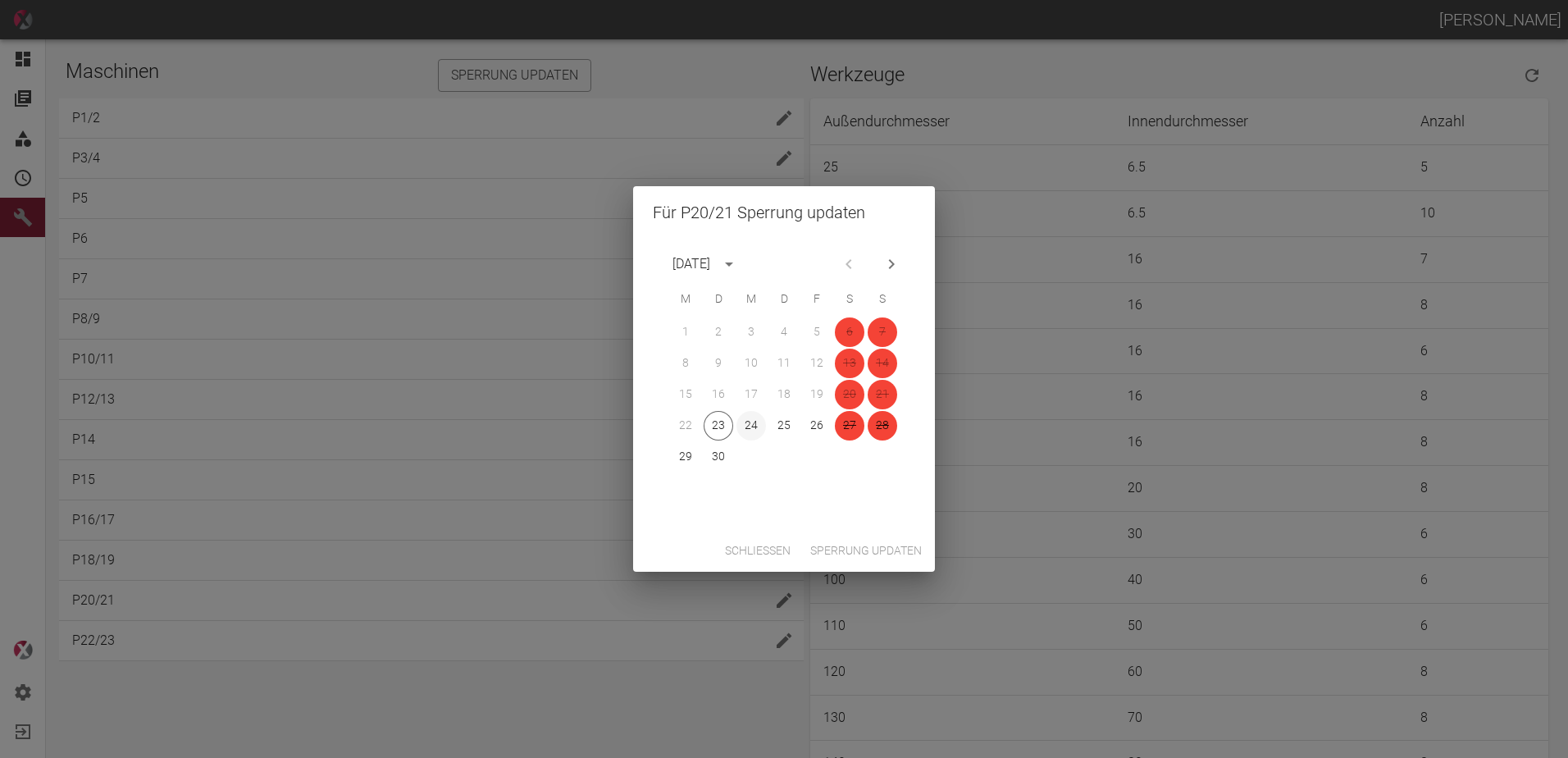
click at [754, 425] on button "24" at bounding box center [751, 426] width 29 height 29
click at [848, 552] on button "Sperrung updaten" at bounding box center [866, 550] width 125 height 30
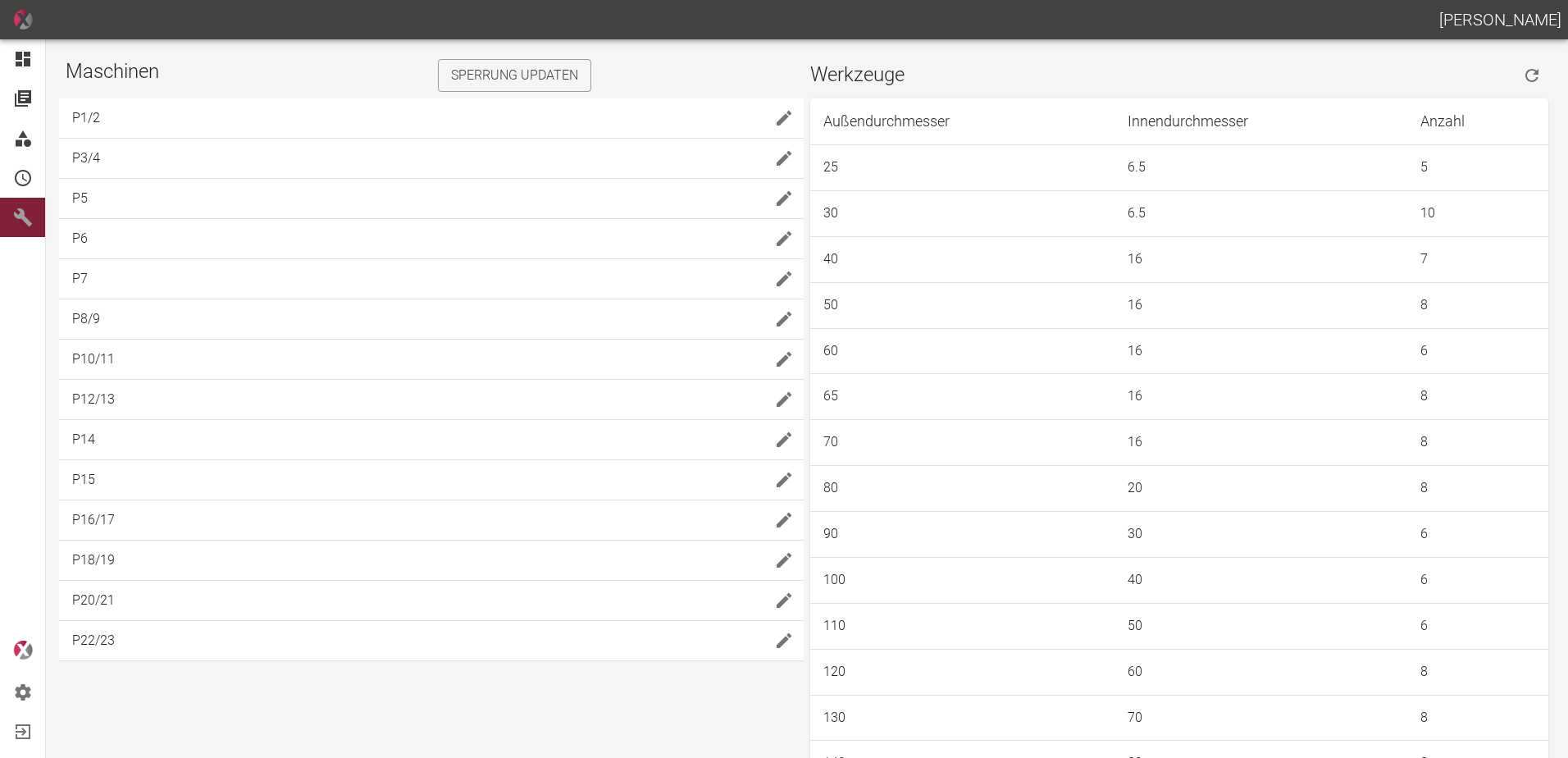
click at [777, 604] on icon "edit" at bounding box center [784, 600] width 15 height 15
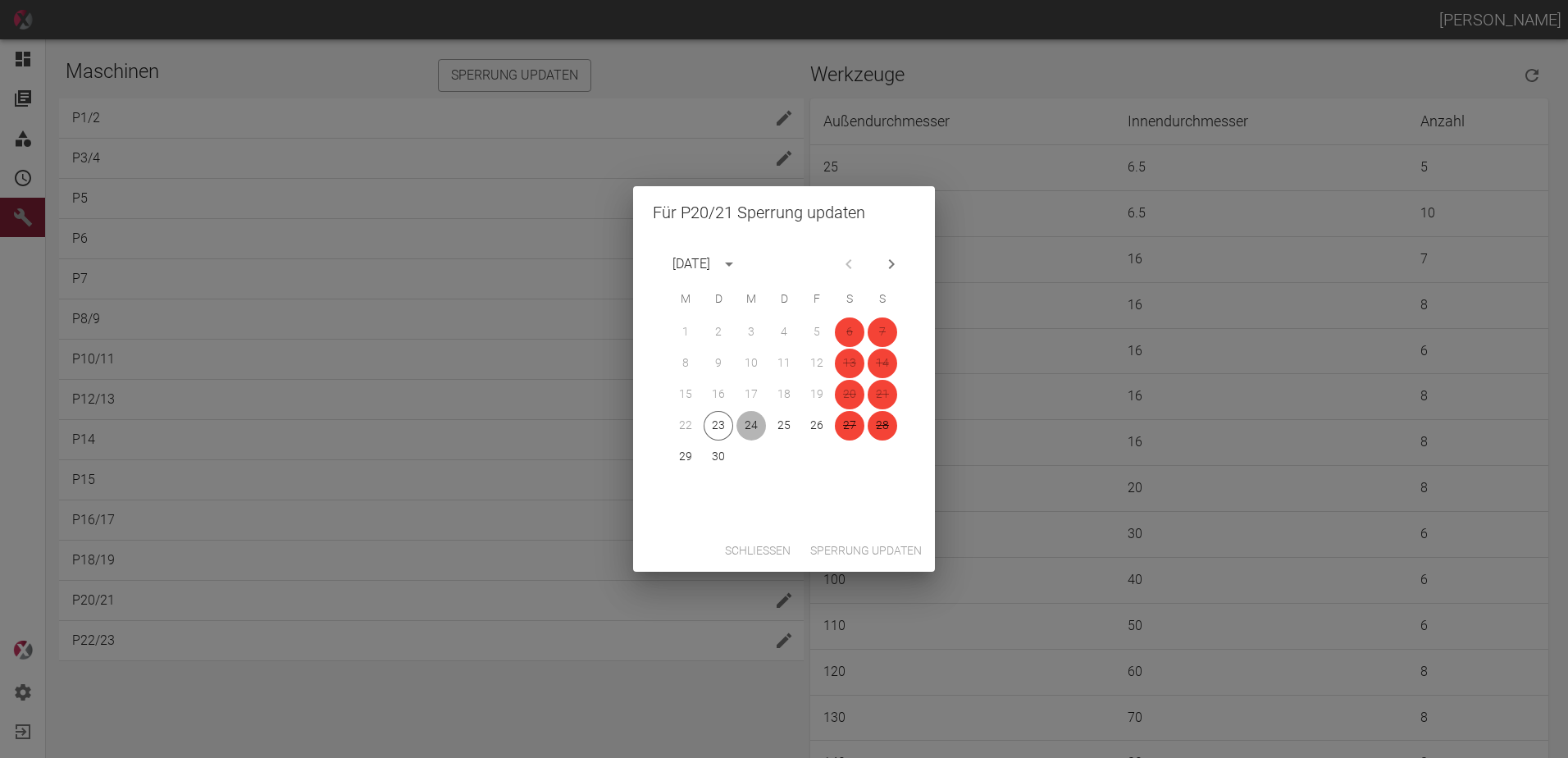
click at [749, 422] on button "24" at bounding box center [751, 426] width 29 height 29
click at [859, 542] on button "Sperrung updaten" at bounding box center [866, 550] width 125 height 30
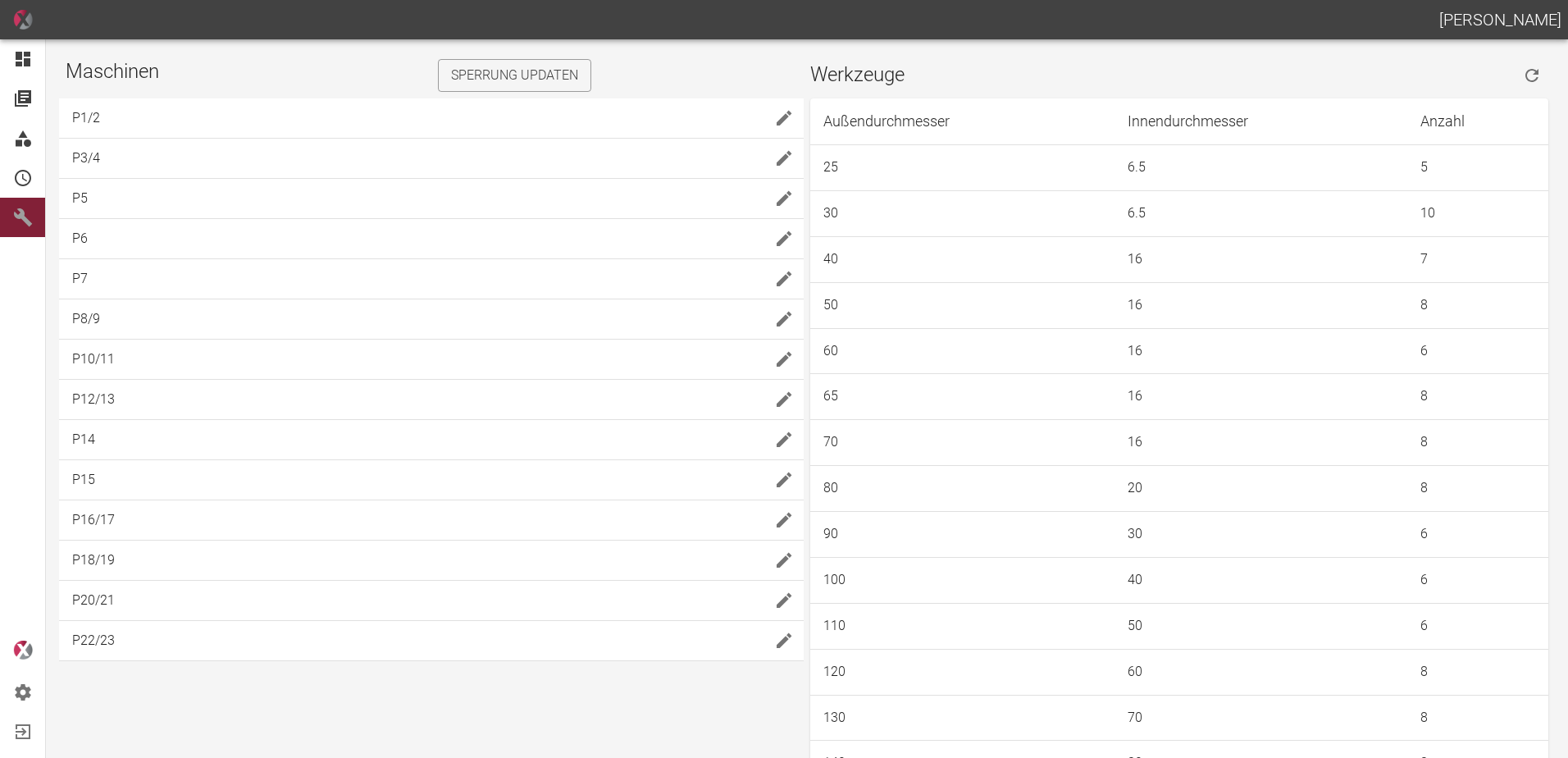
click at [777, 605] on icon "edit" at bounding box center [784, 600] width 15 height 15
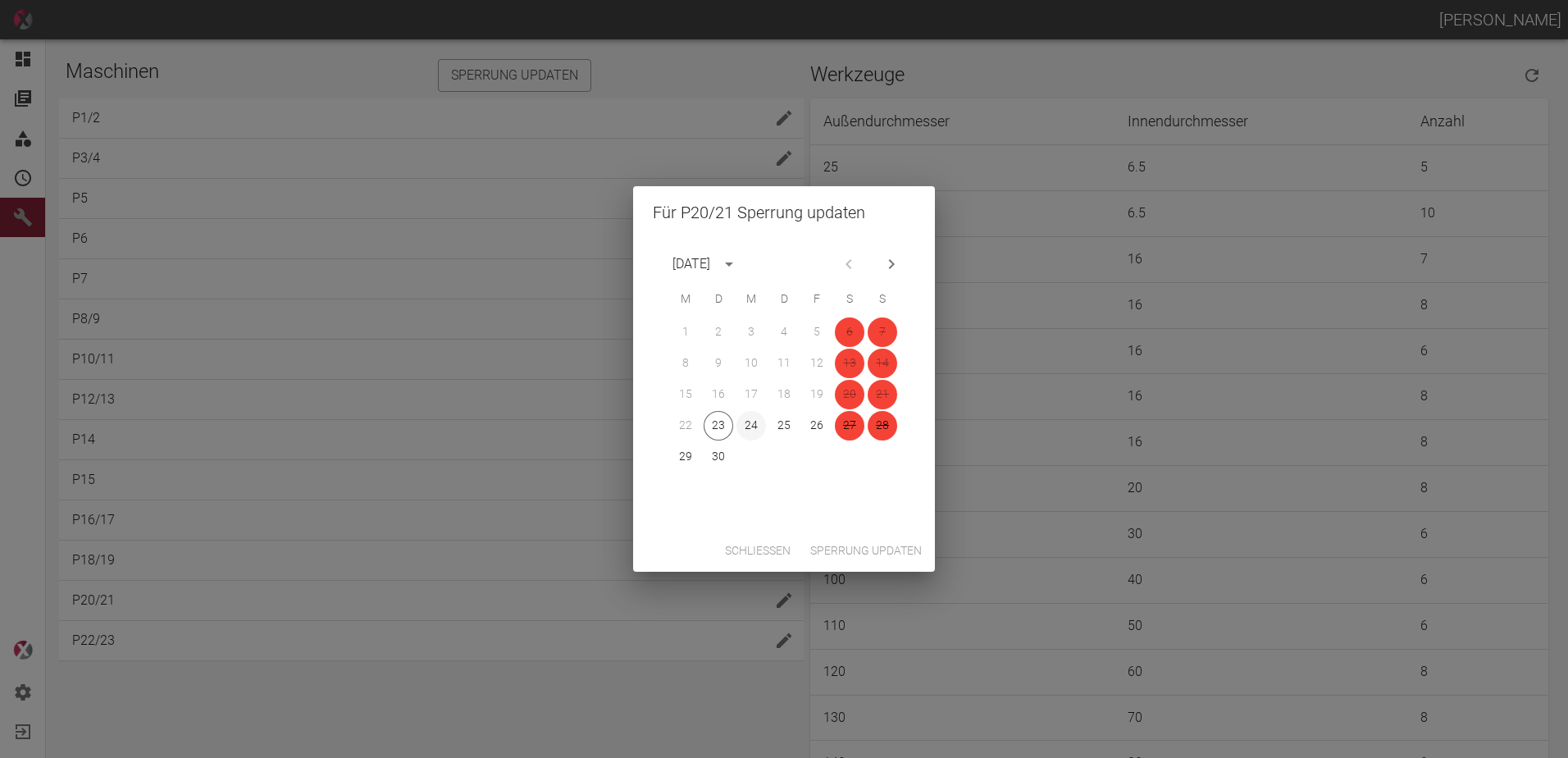
click at [748, 431] on button "24" at bounding box center [751, 426] width 29 height 29
click at [847, 547] on button "Sperrung updaten" at bounding box center [866, 550] width 125 height 30
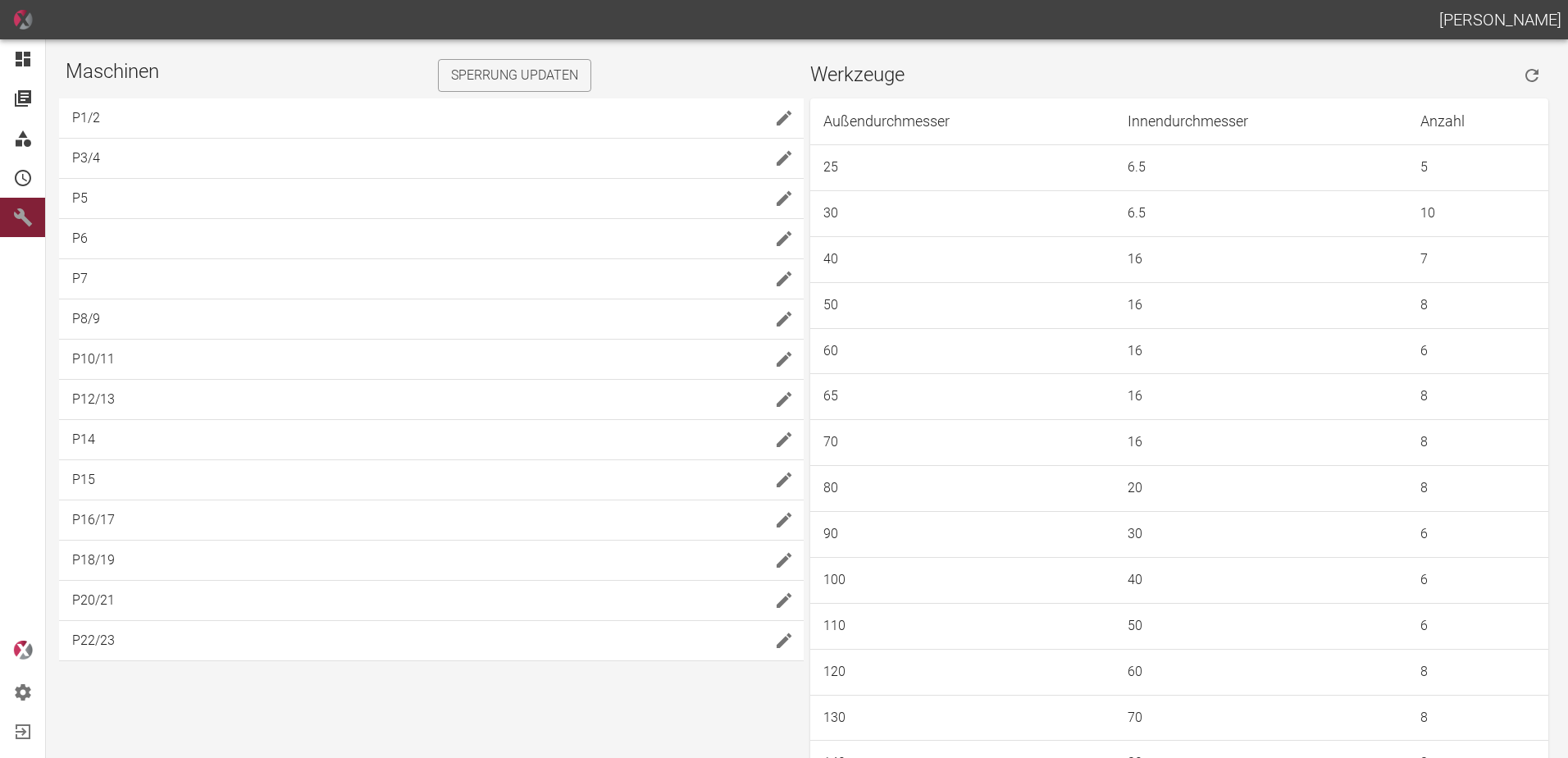
click at [791, 599] on icon "edit" at bounding box center [784, 600] width 19 height 19
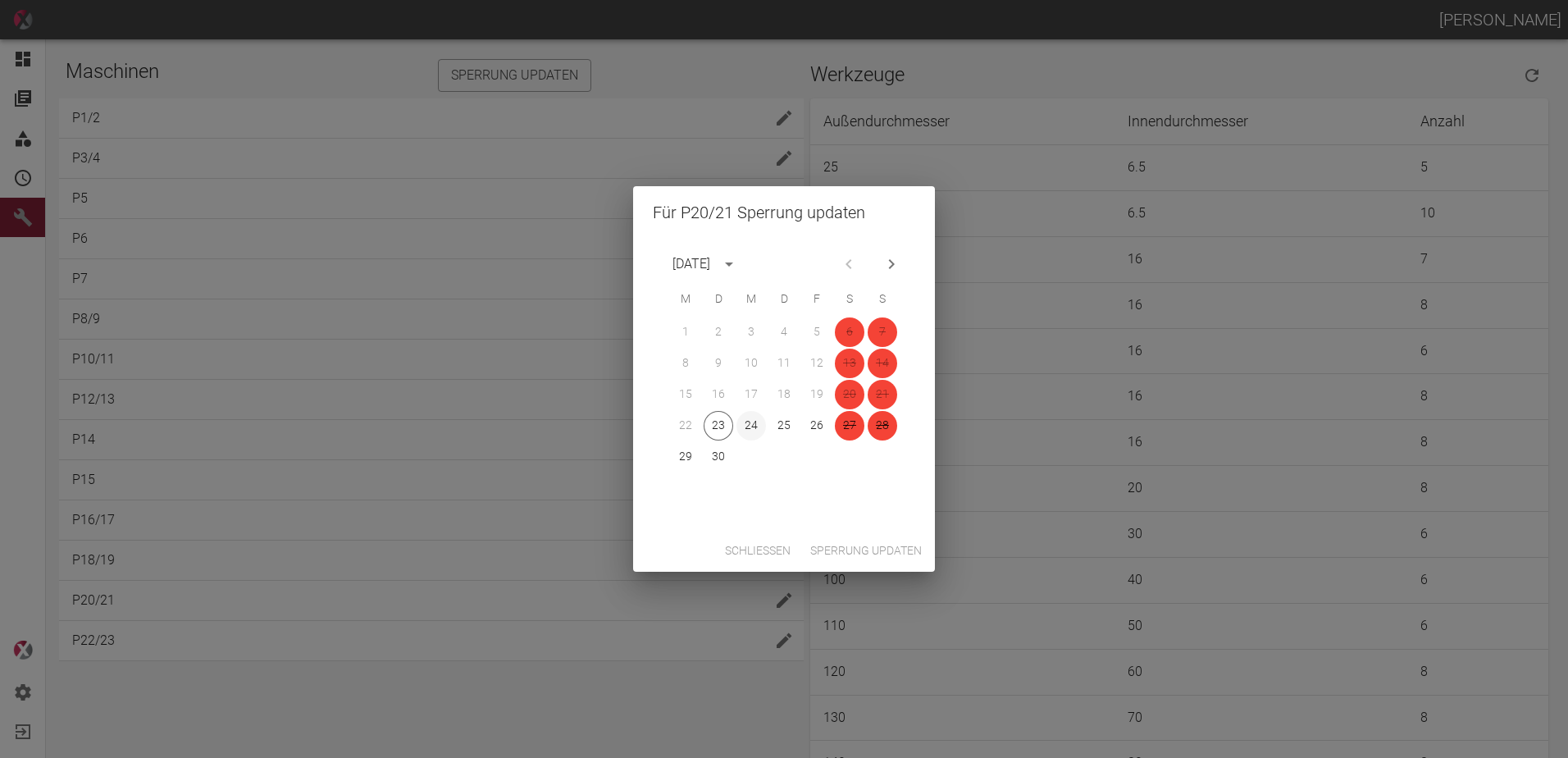
click at [749, 429] on button "24" at bounding box center [751, 426] width 29 height 29
click at [870, 553] on button "Sperrung updaten" at bounding box center [866, 550] width 125 height 30
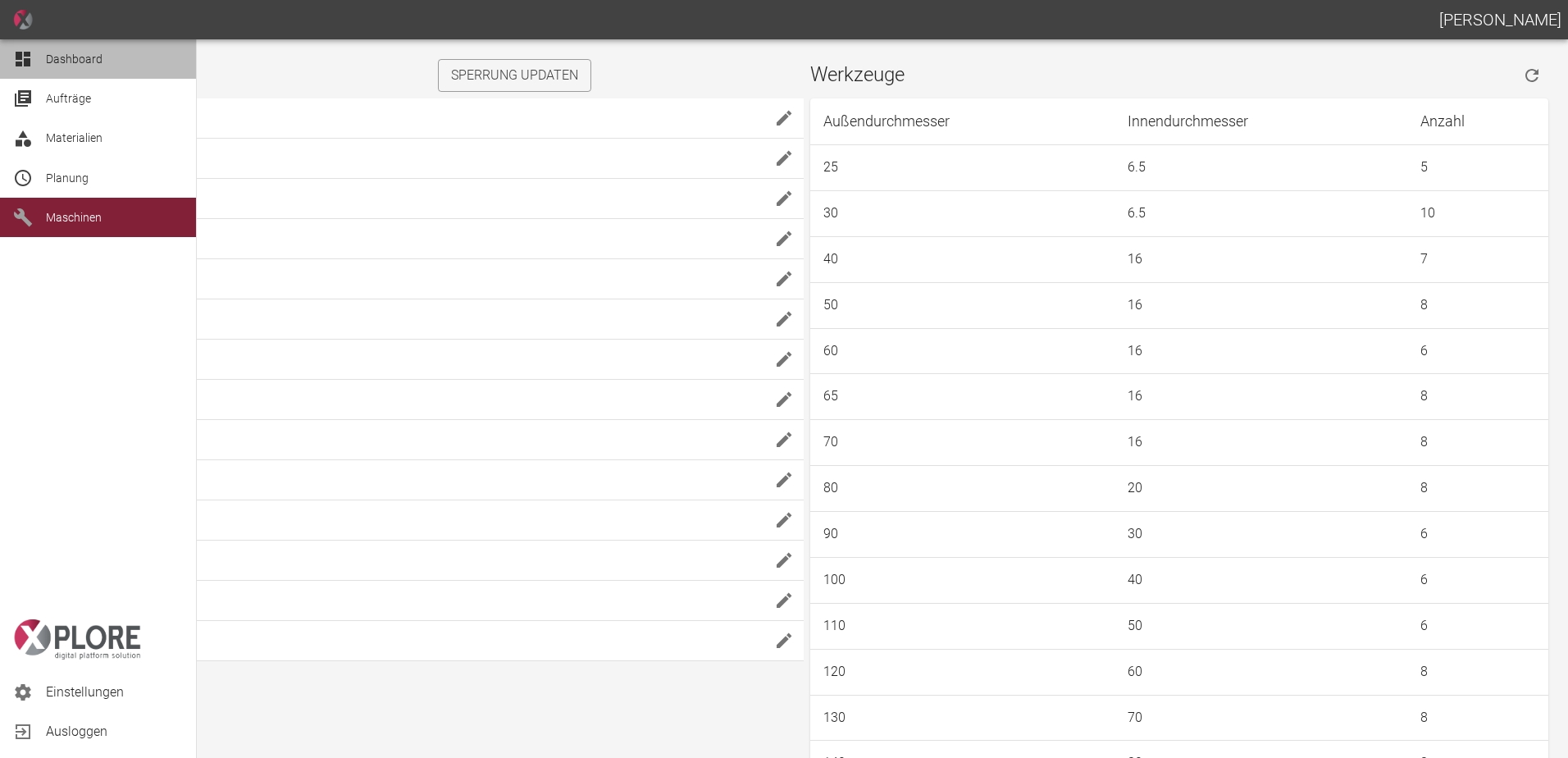
click at [34, 60] on div at bounding box center [24, 59] width 24 height 19
